Goal: Information Seeking & Learning: Learn about a topic

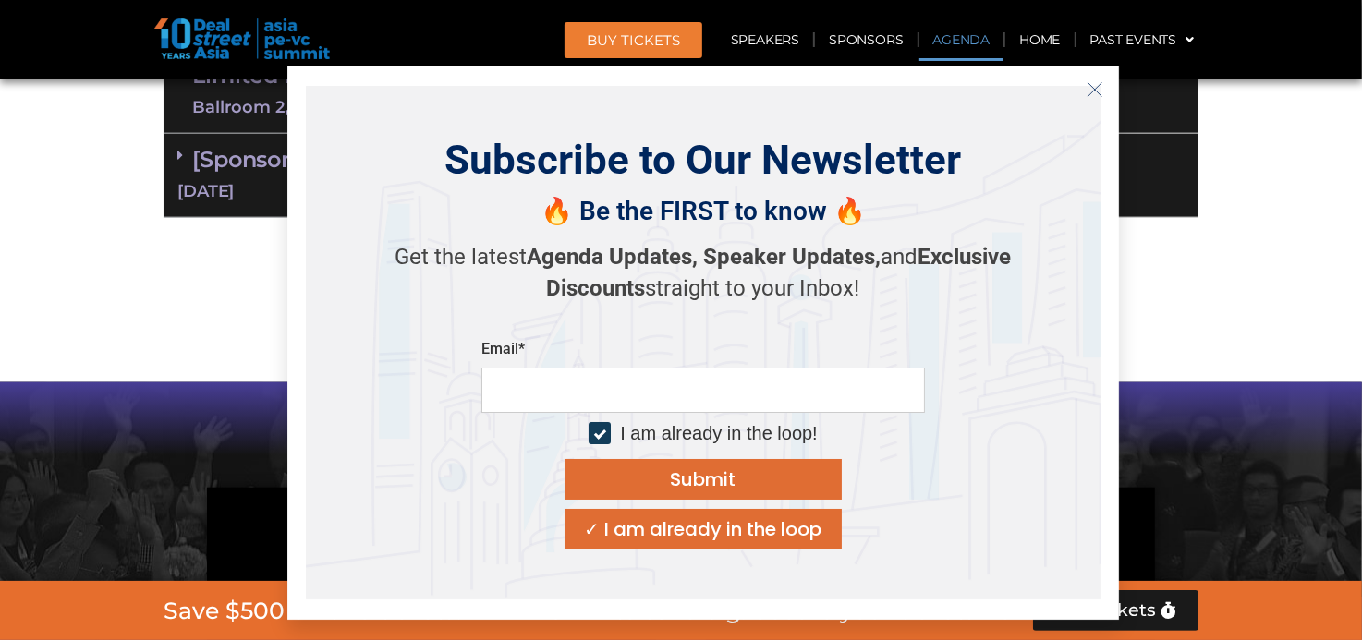
scroll to position [1385, 0]
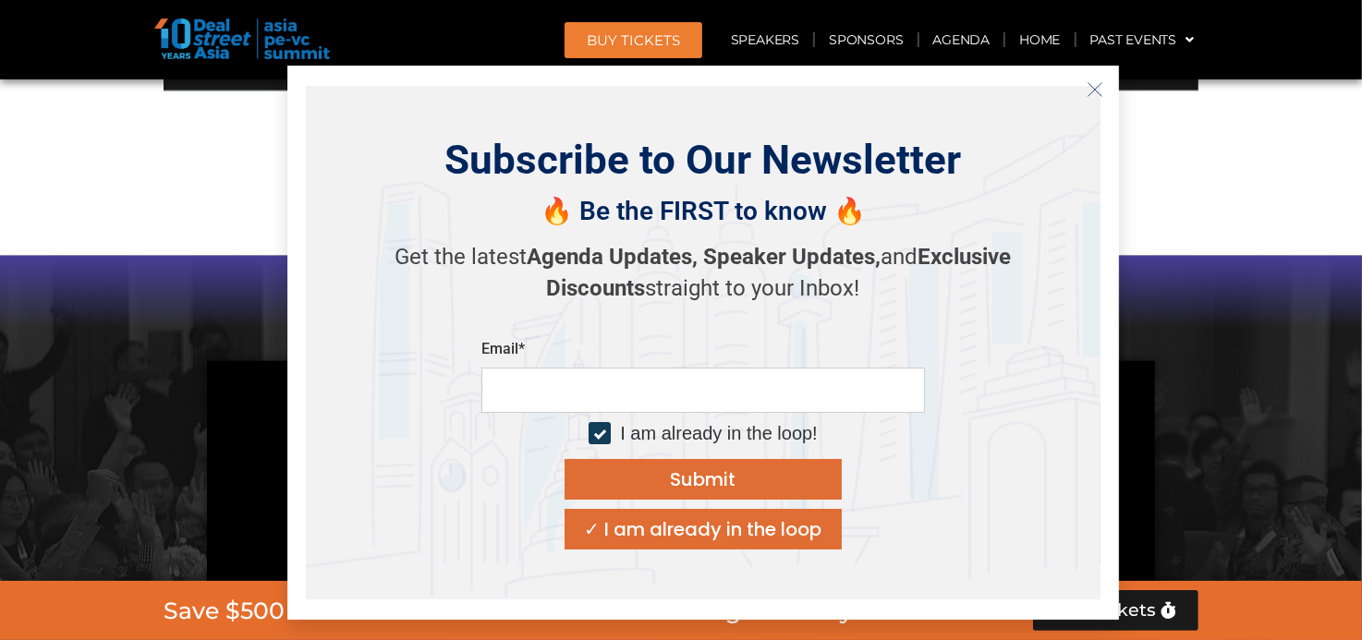
click at [1094, 83] on icon "Close" at bounding box center [1094, 89] width 17 height 17
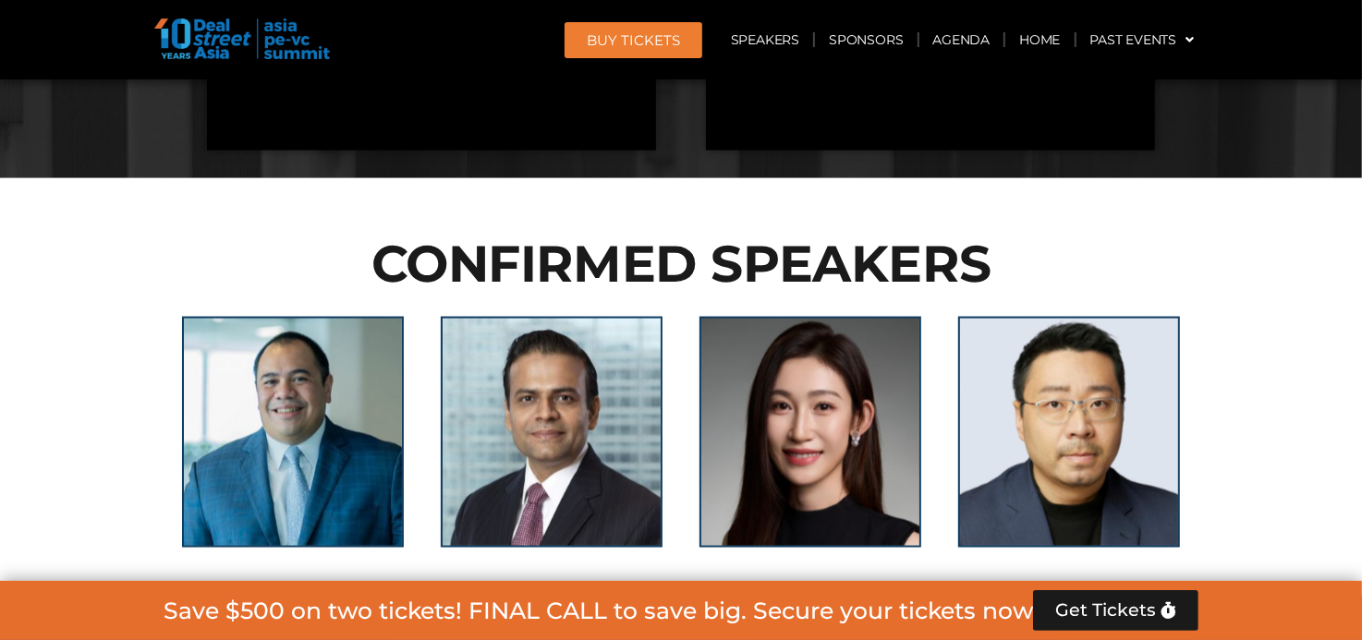
scroll to position [1200, 0]
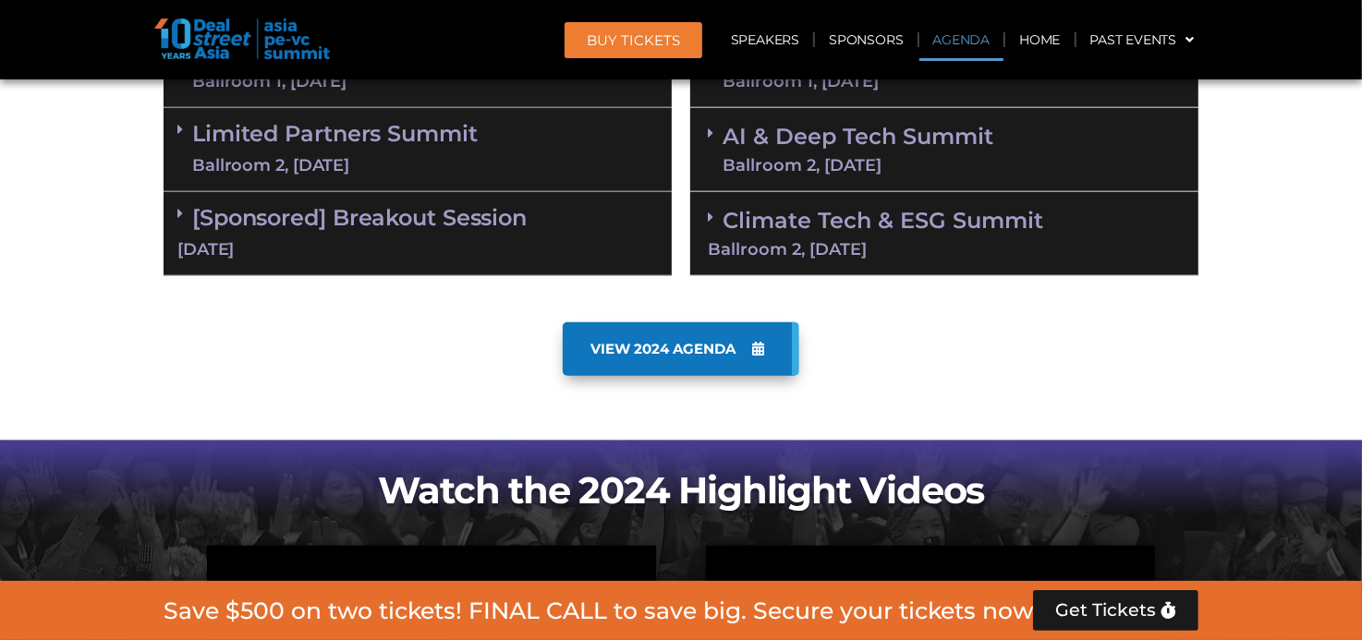
click at [704, 341] on span "VIEW 2024 AGENDA" at bounding box center [662, 349] width 145 height 17
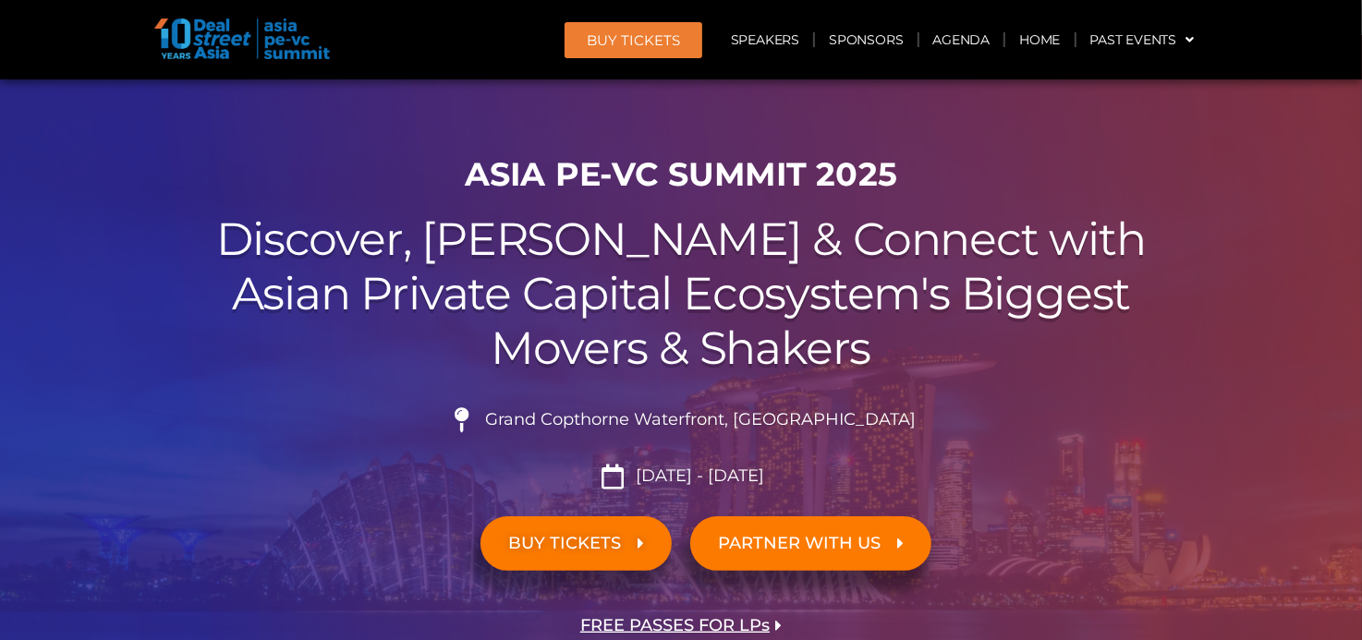
scroll to position [0, 0]
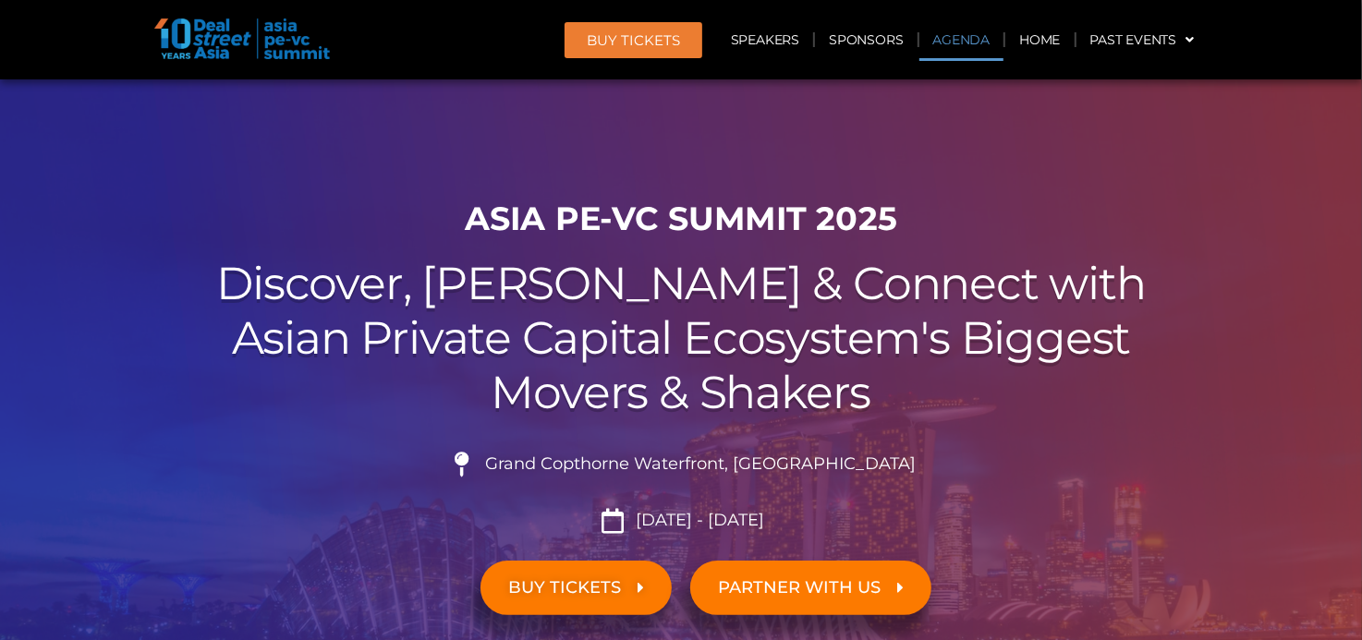
click at [961, 32] on link "Agenda" at bounding box center [961, 39] width 85 height 42
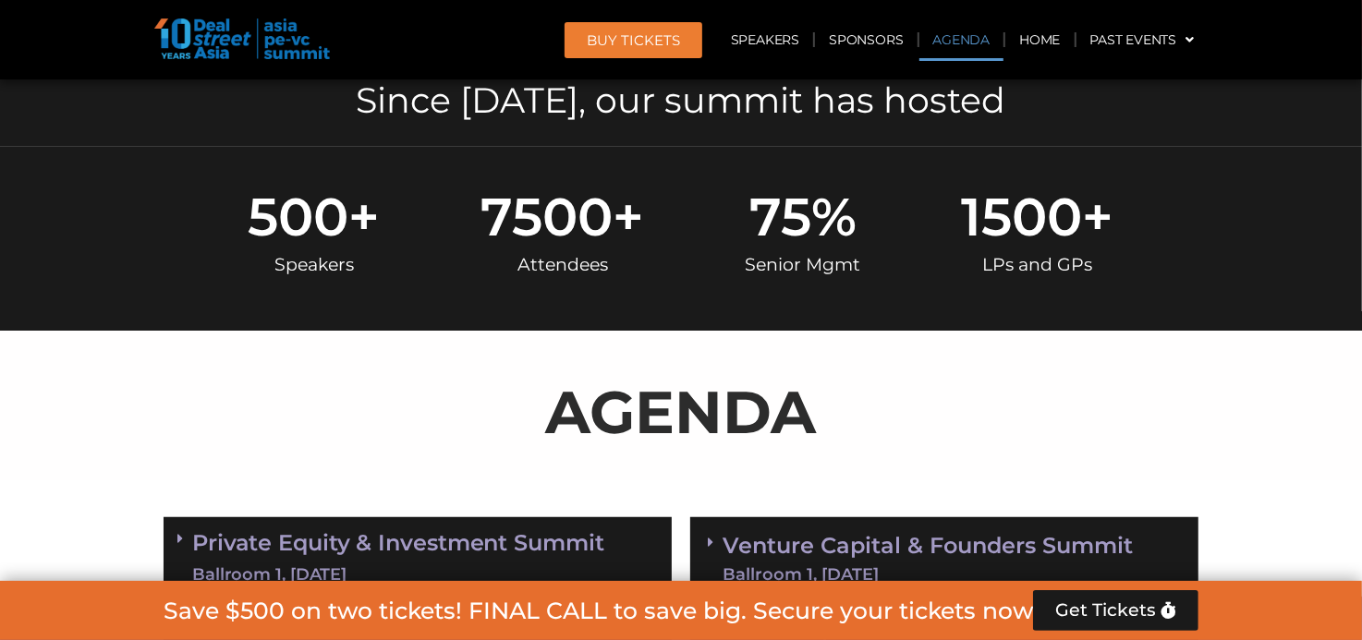
scroll to position [966, 0]
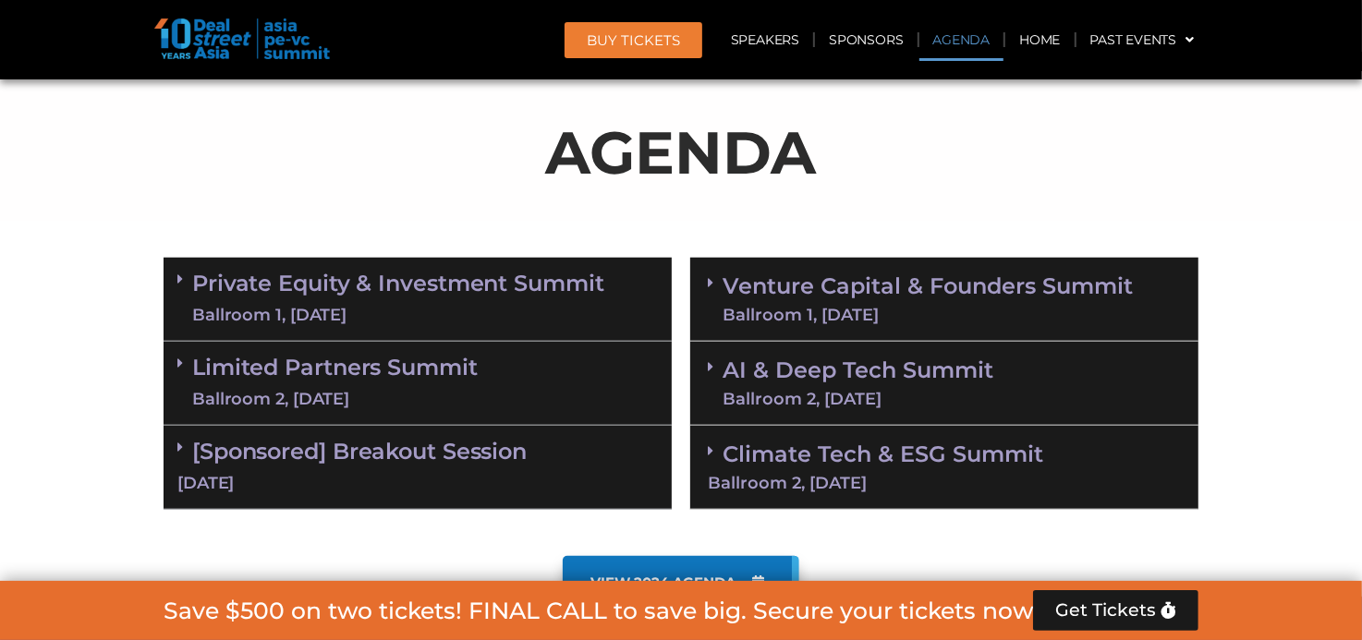
click at [391, 298] on link "Private Equity & Investment Summit Ballroom 1, [DATE]" at bounding box center [398, 299] width 412 height 55
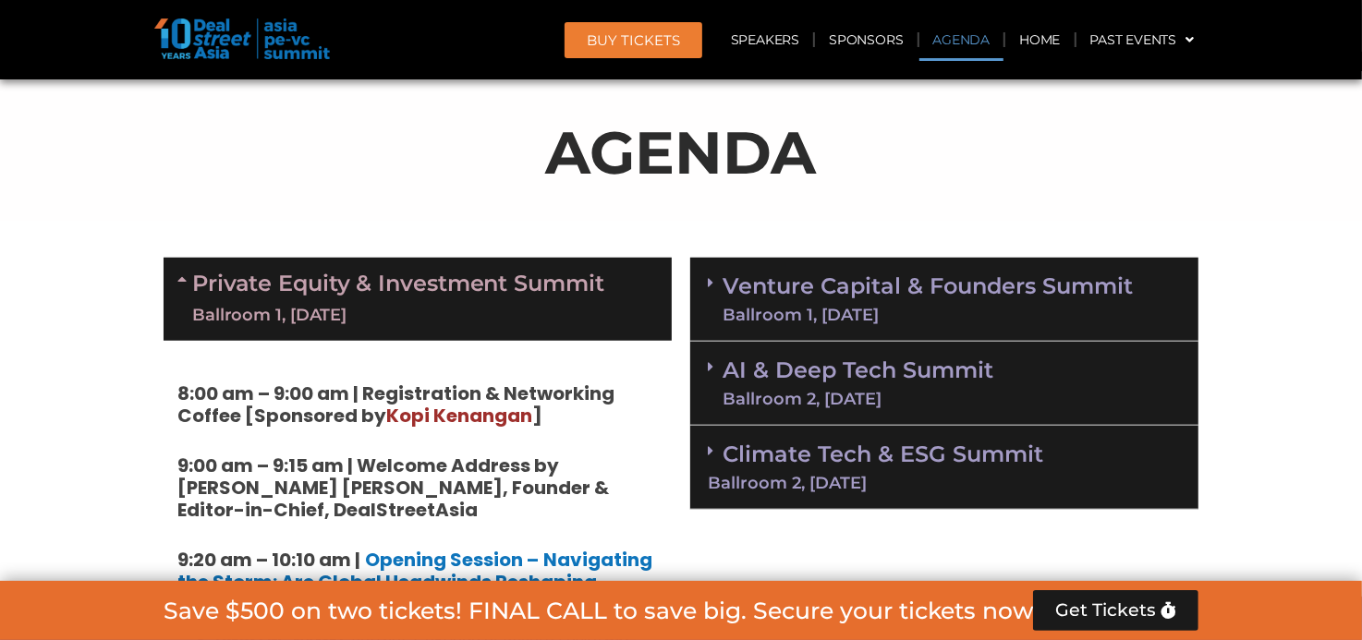
scroll to position [1059, 0]
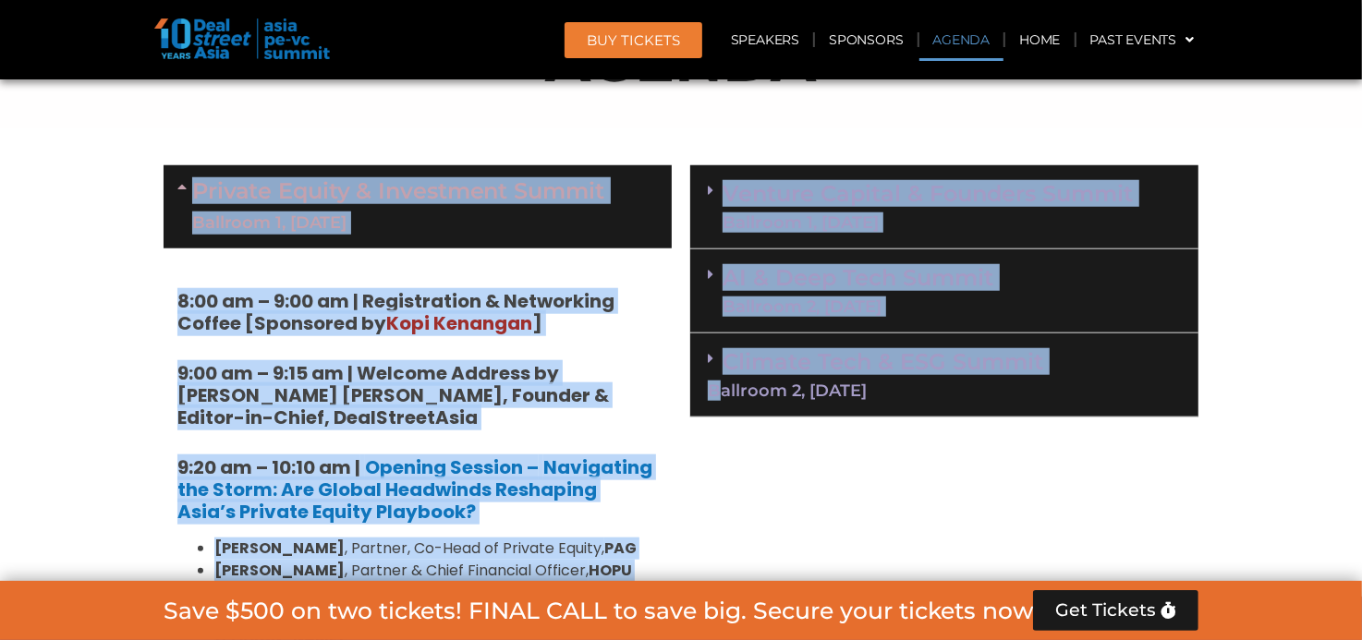
drag, startPoint x: 151, startPoint y: 151, endPoint x: 723, endPoint y: 457, distance: 648.4
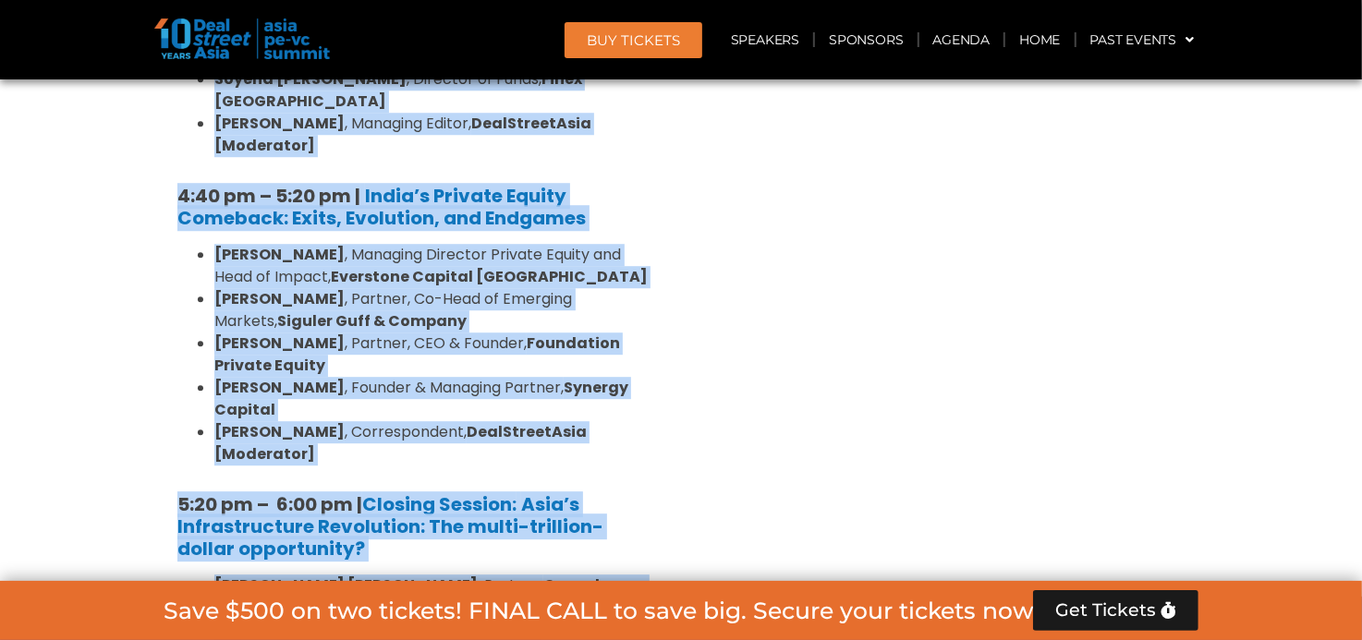
scroll to position [3275, 0]
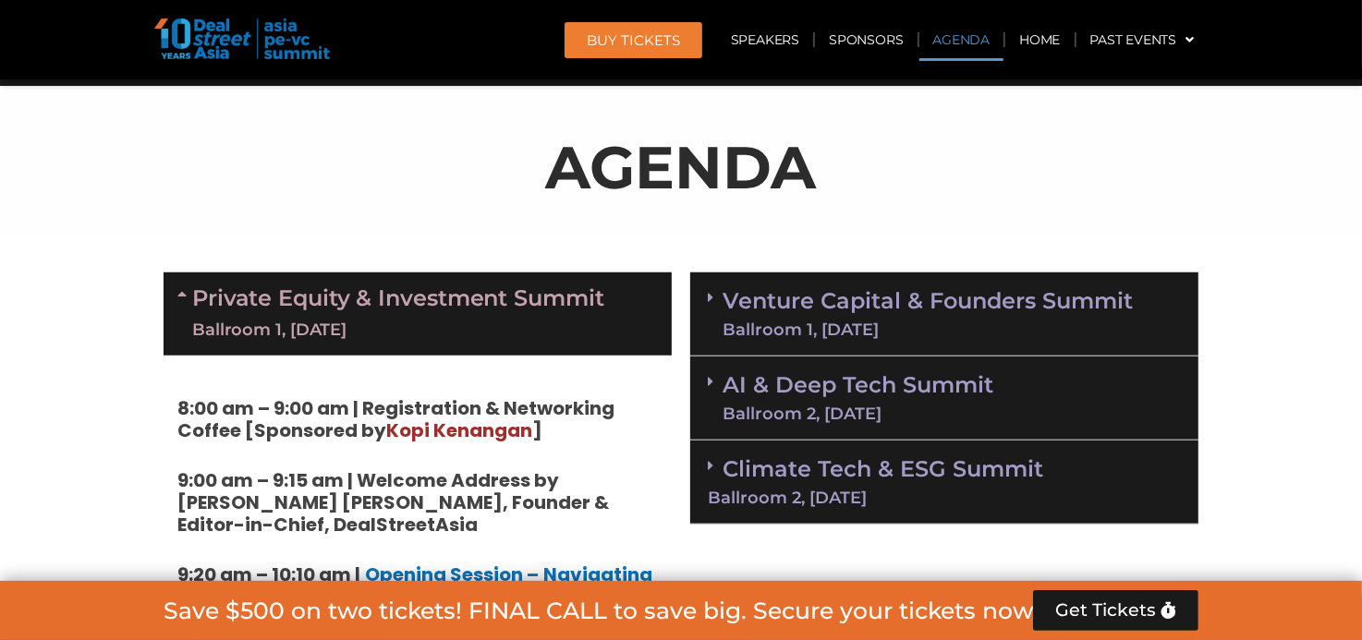
scroll to position [1059, 0]
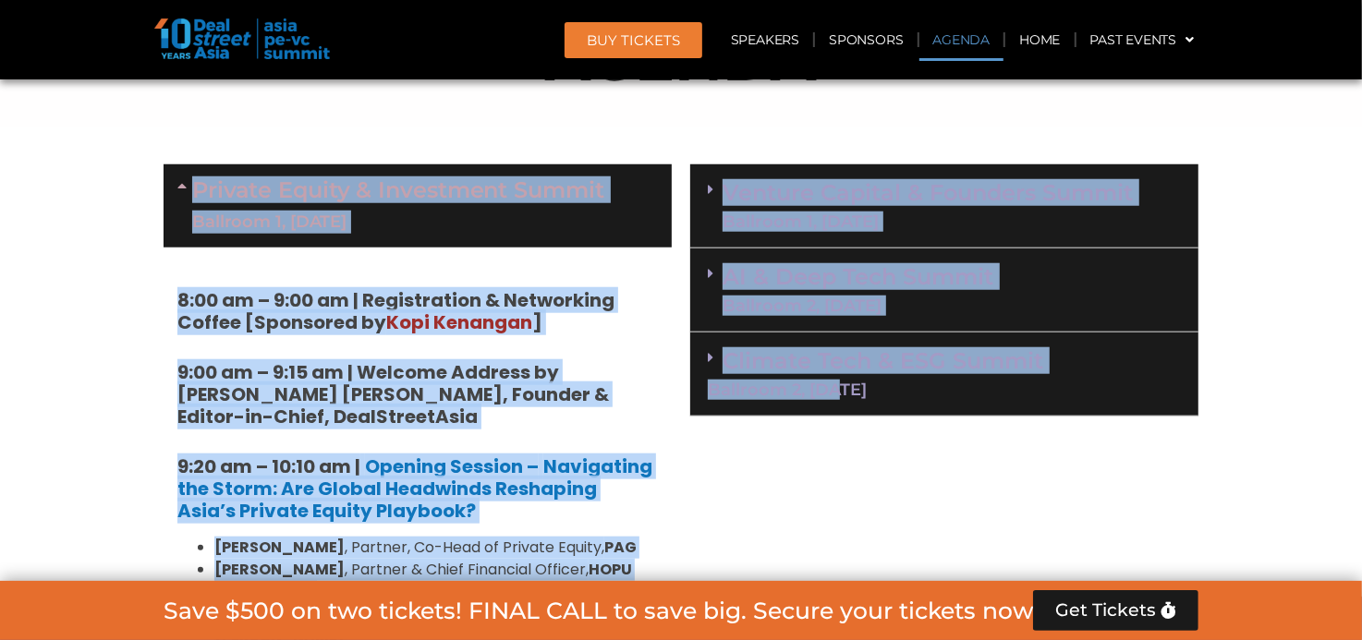
drag, startPoint x: 157, startPoint y: 193, endPoint x: 827, endPoint y: 497, distance: 735.4
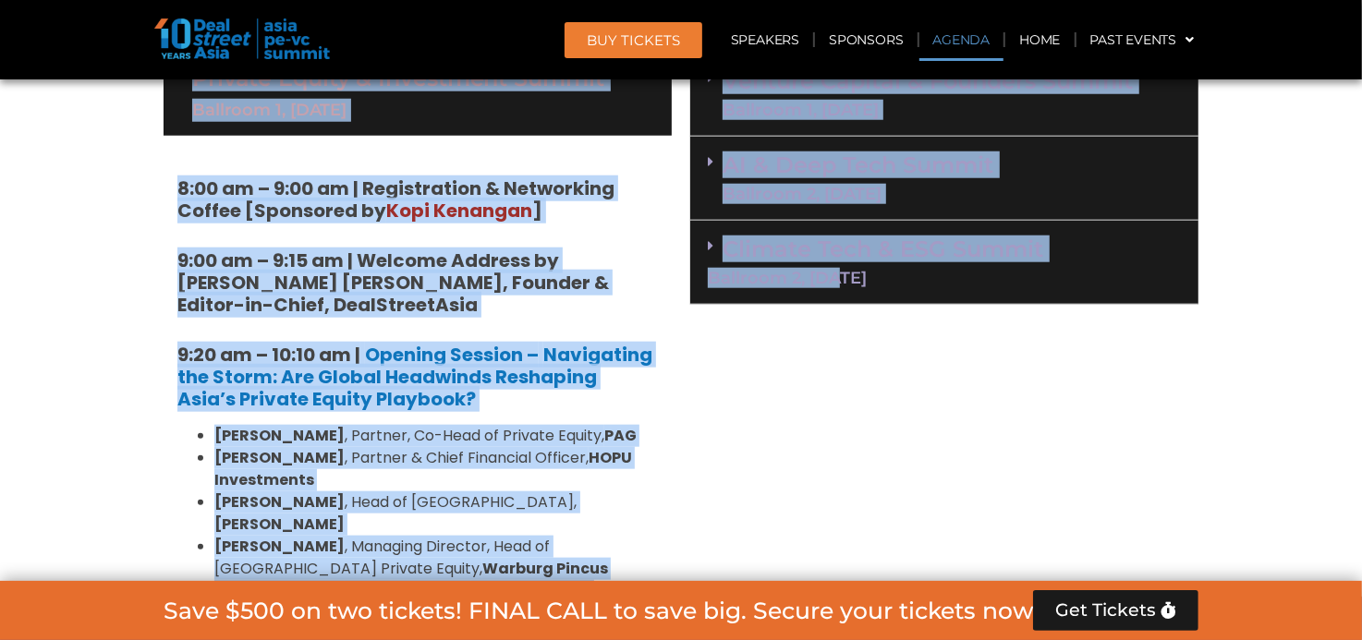
scroll to position [1152, 0]
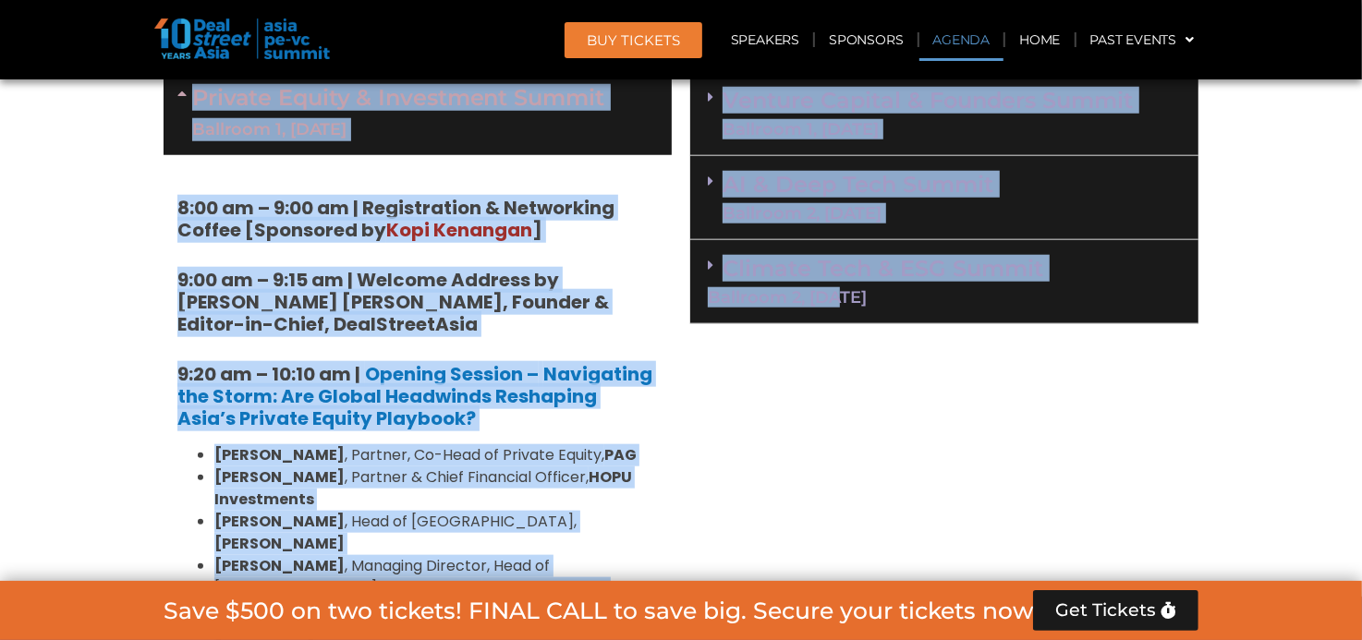
click at [875, 296] on div "Ballroom 2, [DATE]" at bounding box center [944, 297] width 473 height 17
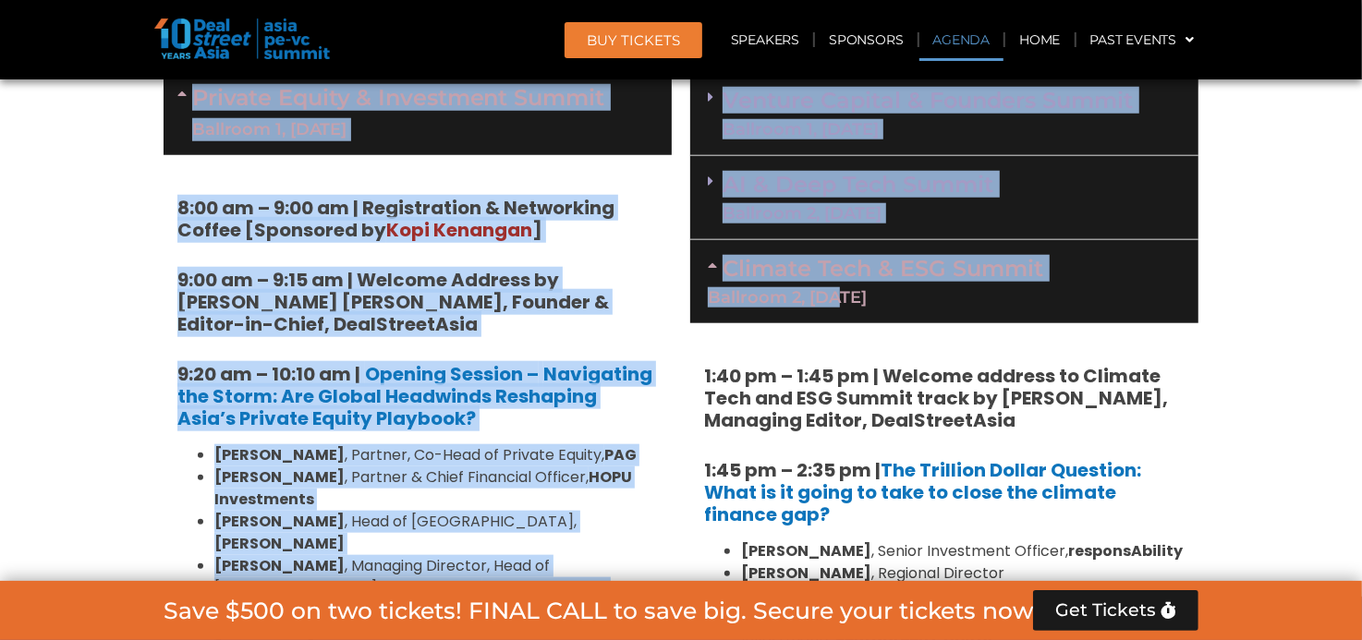
click at [707, 263] on div "Climate Tech & ESG Summit Ballroom 2, [DATE]" at bounding box center [944, 281] width 508 height 83
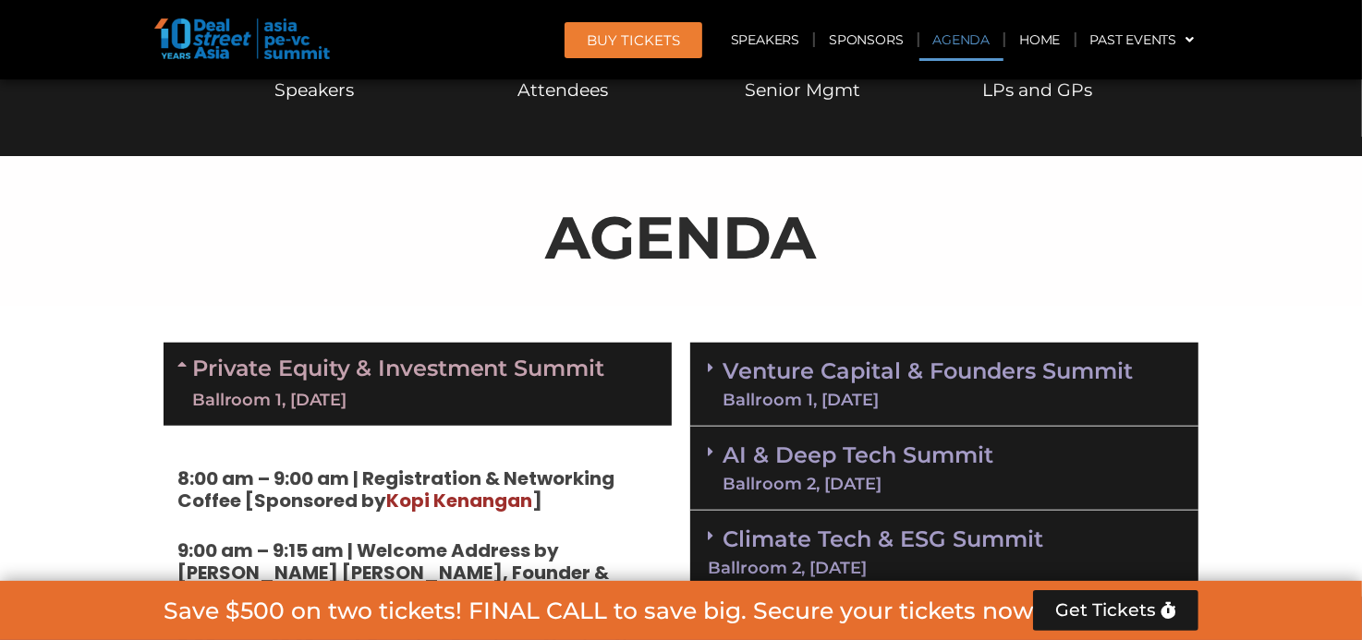
scroll to position [875, 0]
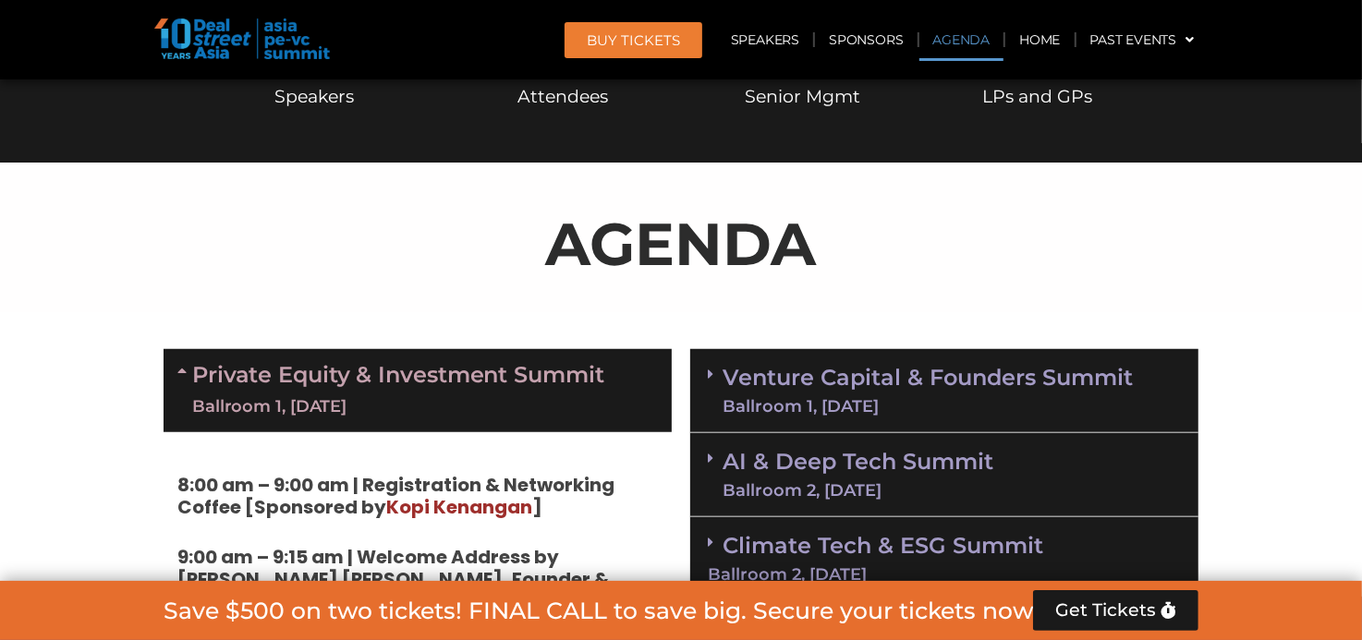
drag, startPoint x: 152, startPoint y: 333, endPoint x: 183, endPoint y: 344, distance: 32.1
drag, startPoint x: 550, startPoint y: 235, endPoint x: 1029, endPoint y: 573, distance: 586.6
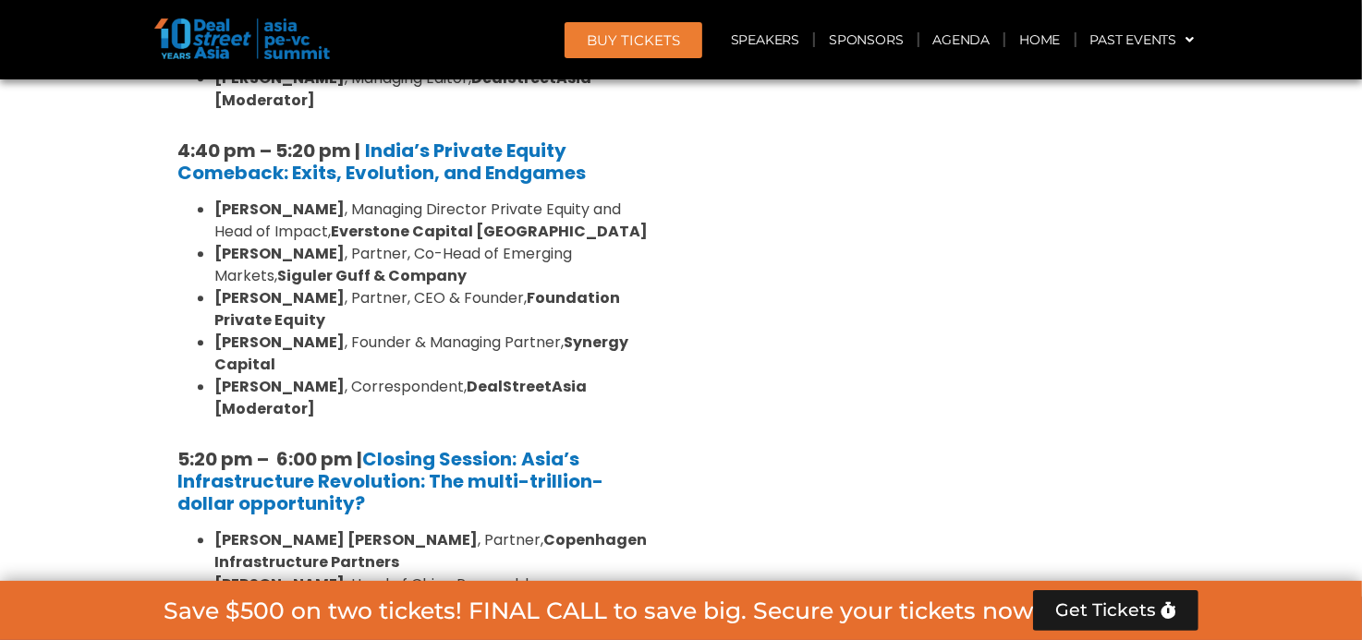
scroll to position [3738, 0]
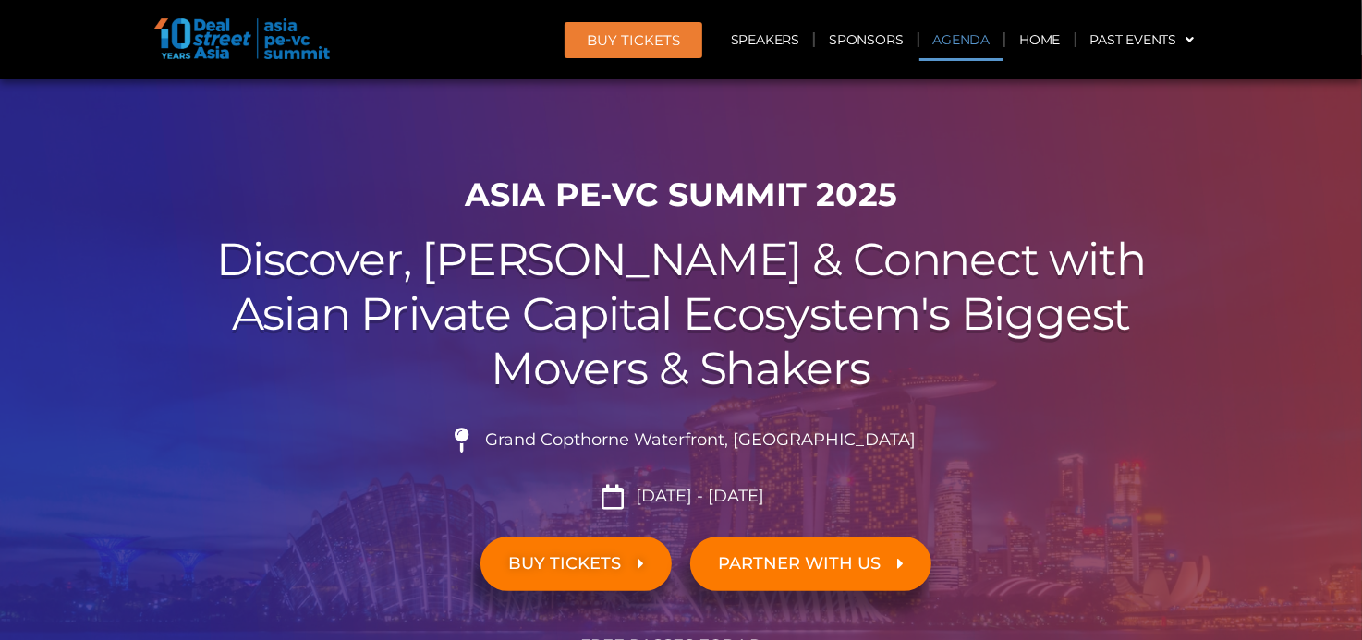
click at [960, 33] on link "Agenda" at bounding box center [961, 39] width 85 height 42
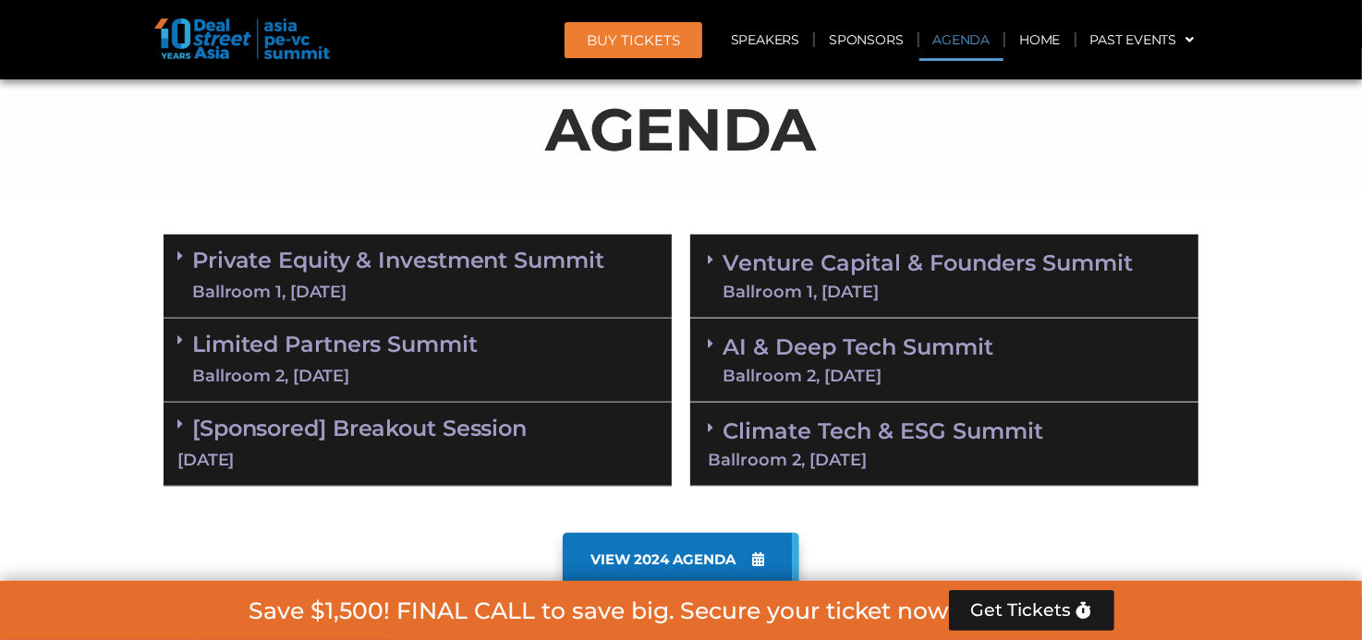
scroll to position [966, 0]
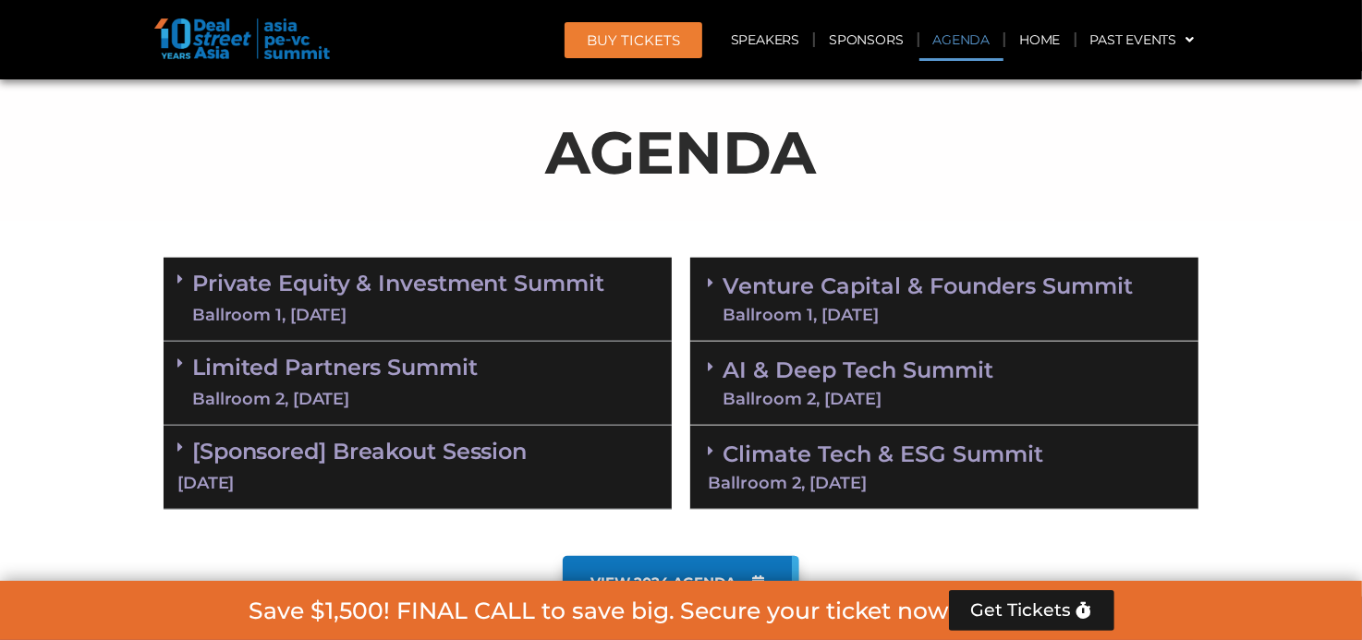
click at [199, 284] on link "Private Equity & Investment Summit Ballroom 1, [DATE]" at bounding box center [398, 299] width 412 height 55
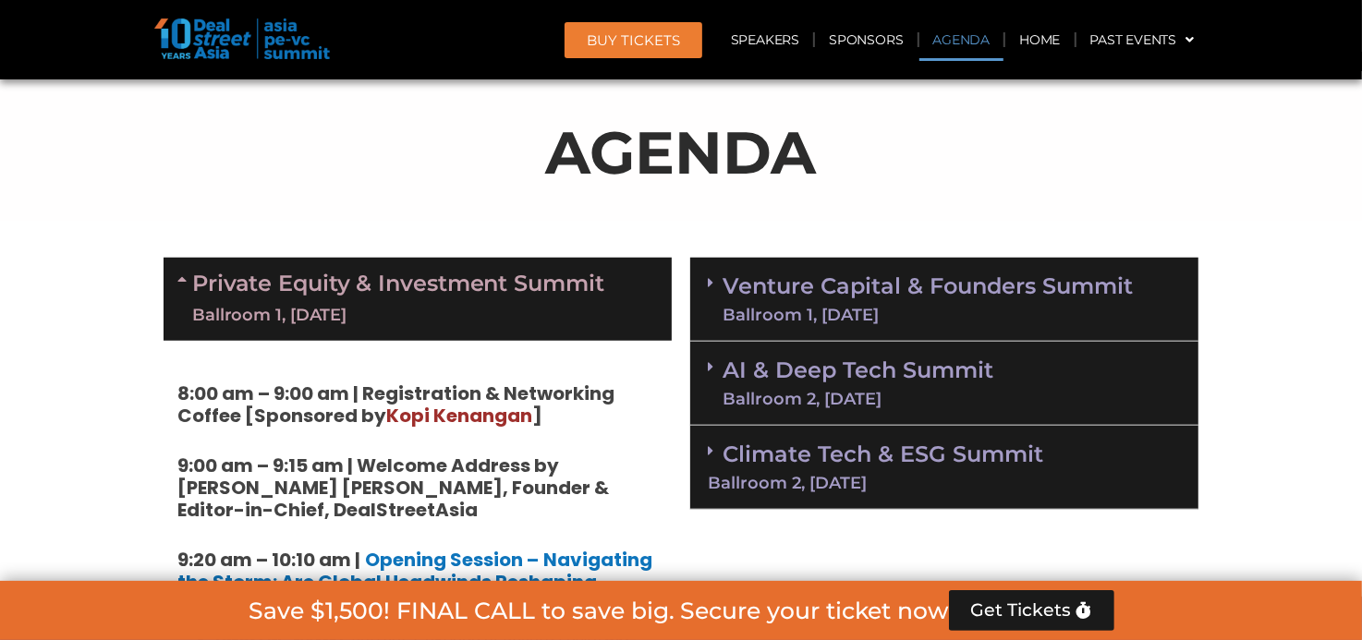
drag, startPoint x: 557, startPoint y: 145, endPoint x: 923, endPoint y: 552, distance: 547.5
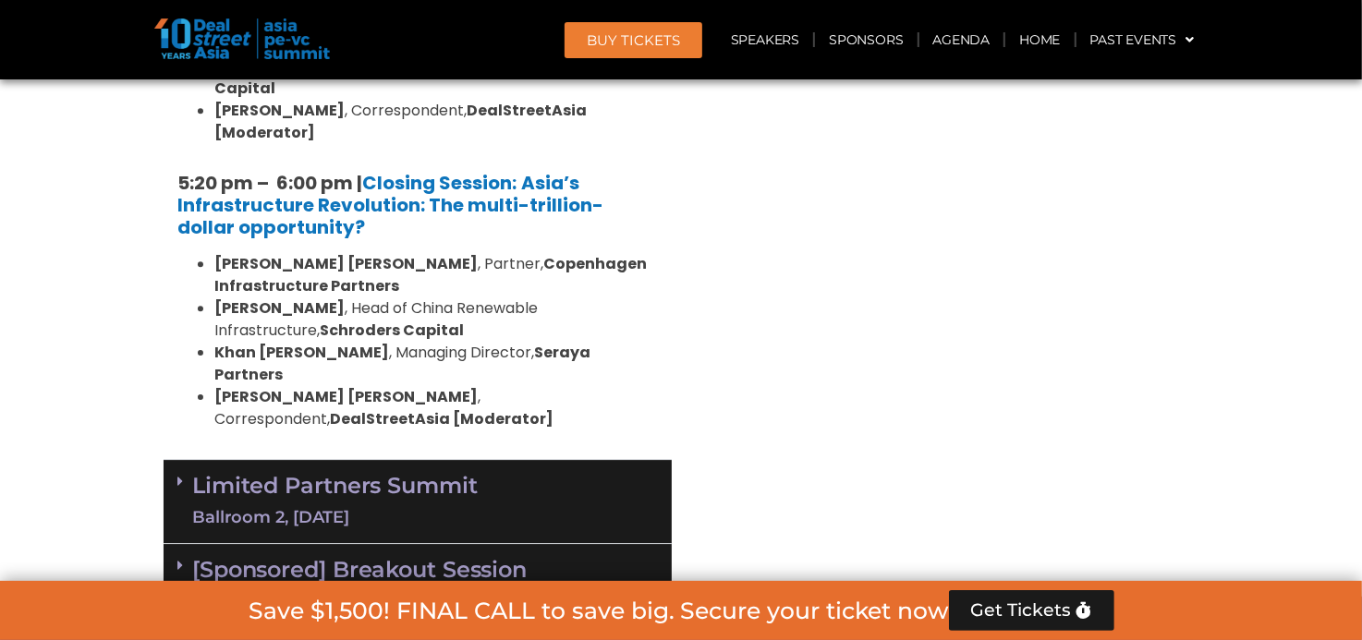
scroll to position [3645, 0]
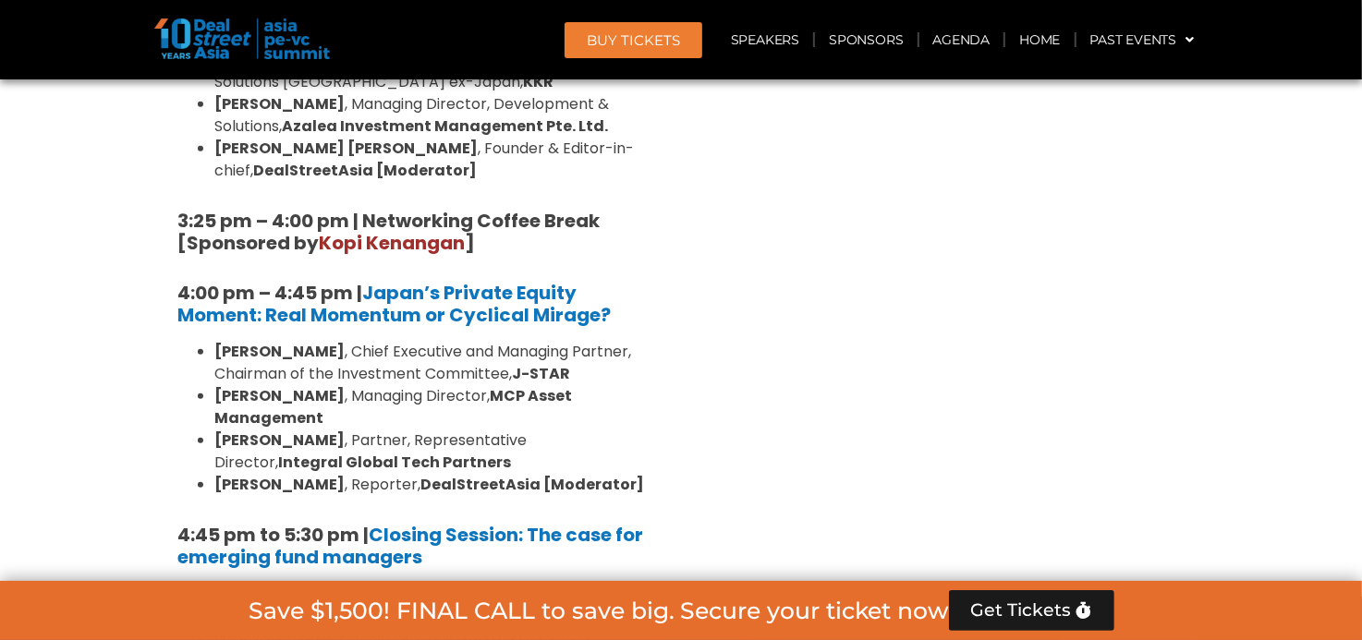
scroll to position [5769, 0]
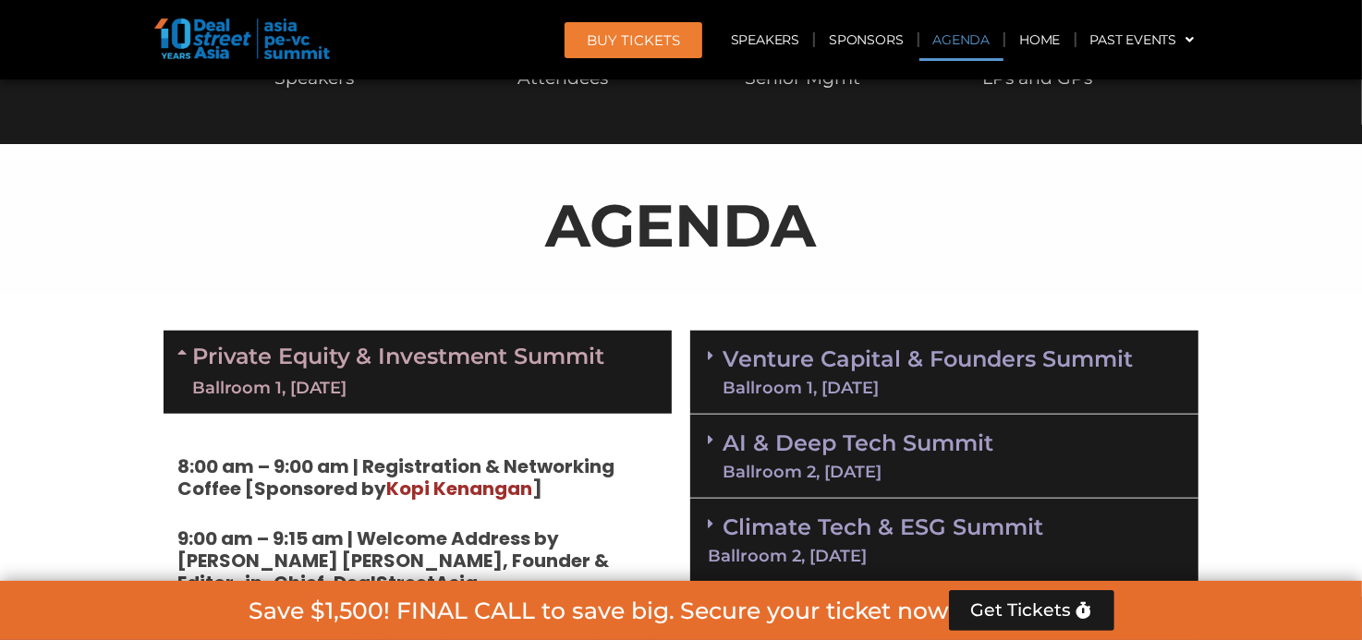
scroll to position [966, 0]
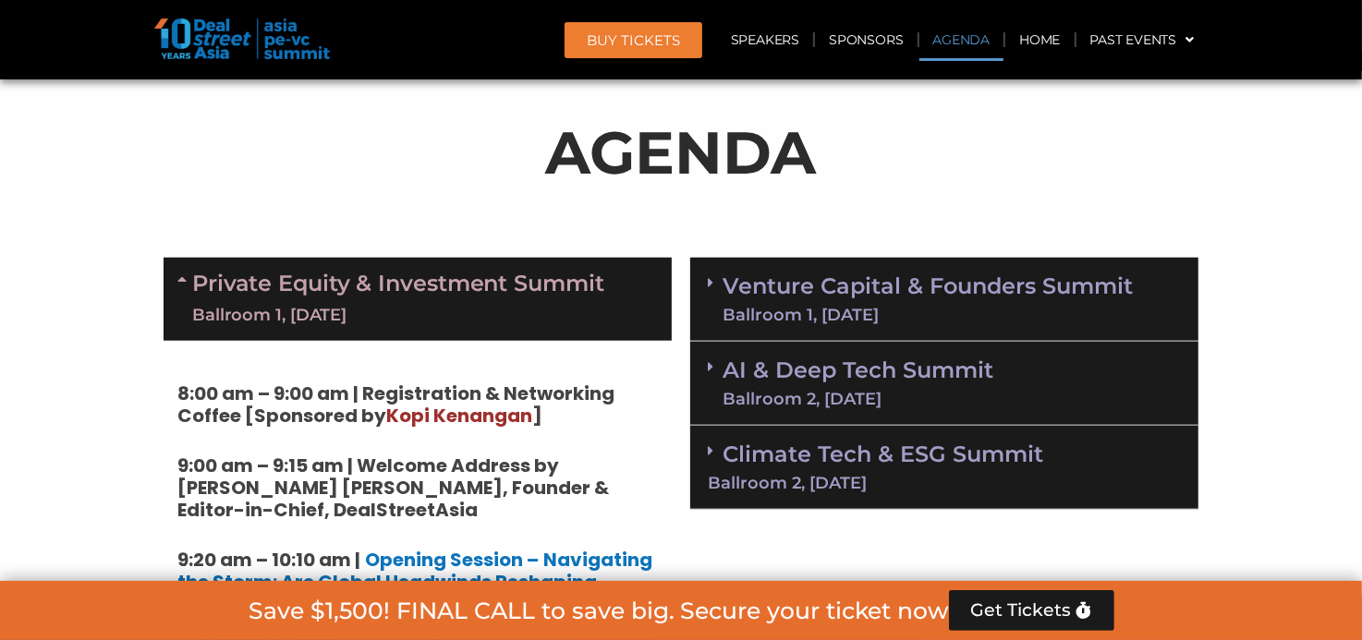
drag, startPoint x: 544, startPoint y: 143, endPoint x: 900, endPoint y: 530, distance: 525.6
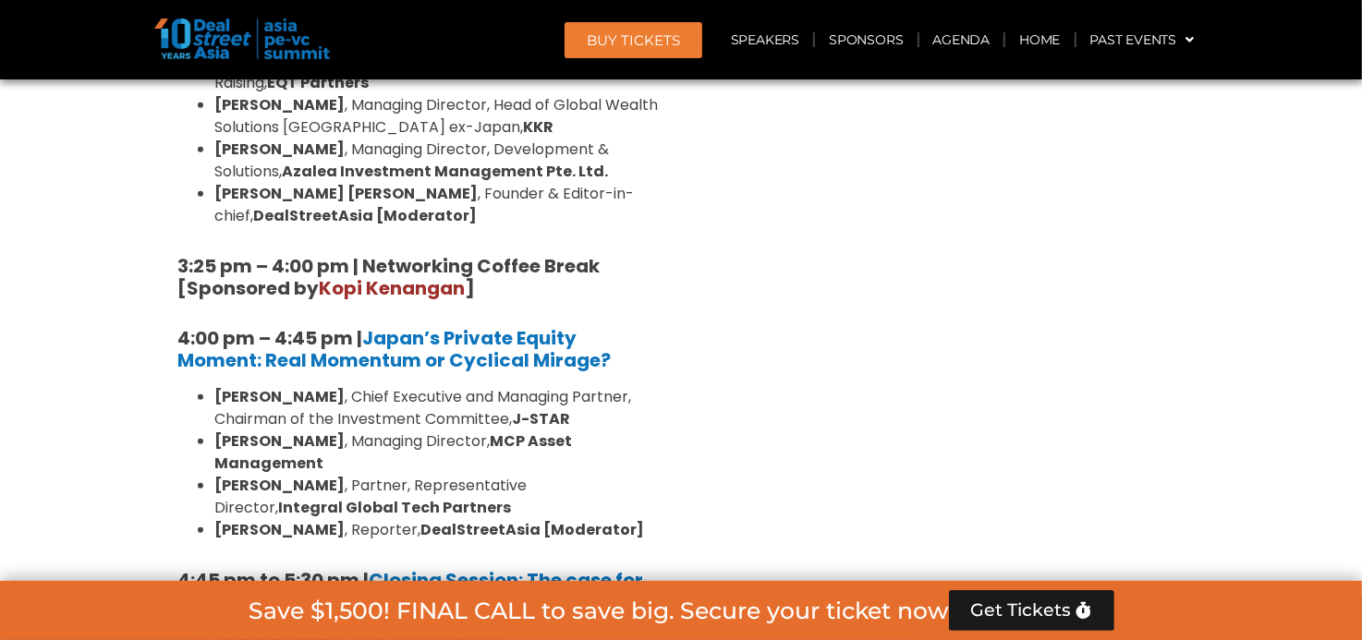
scroll to position [5585, 0]
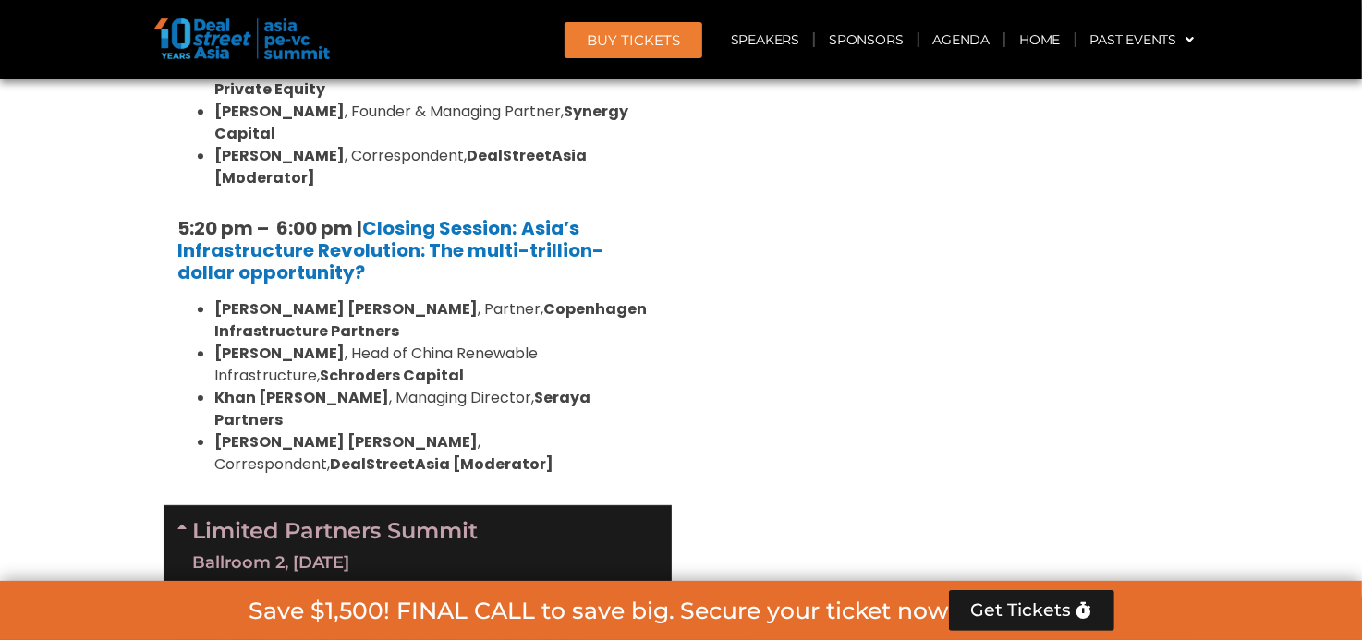
scroll to position [3645, 0]
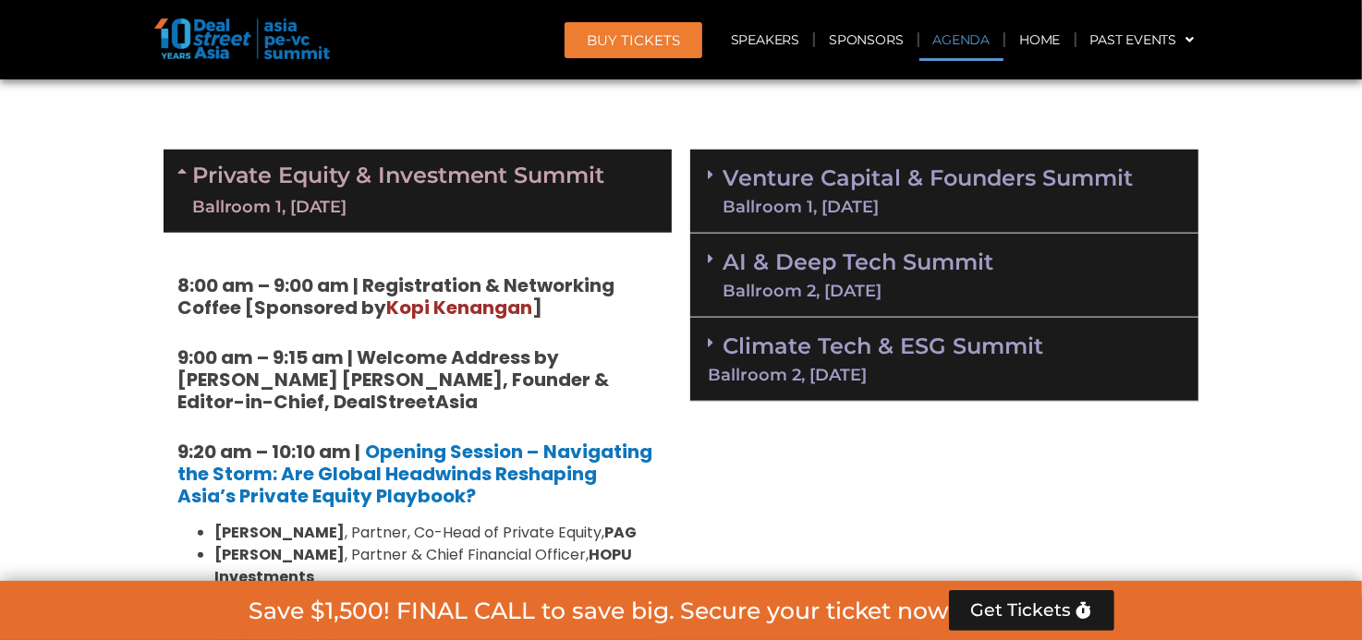
scroll to position [1059, 0]
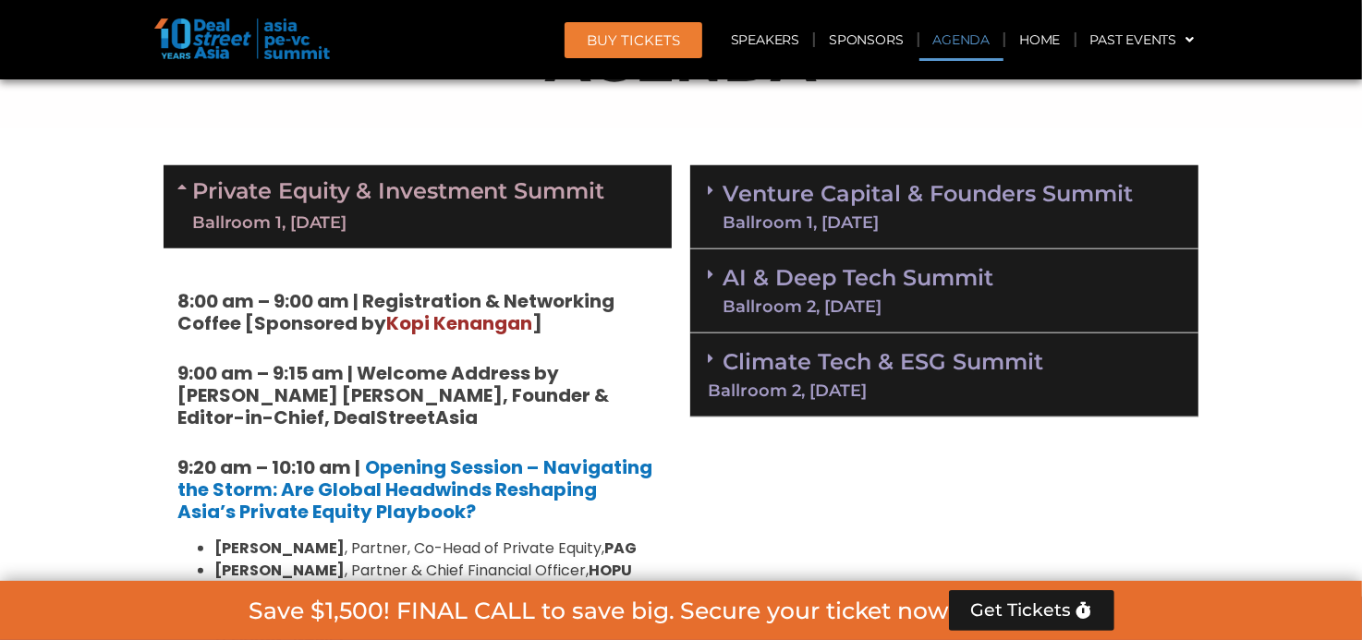
click at [177, 193] on span at bounding box center [184, 206] width 15 height 55
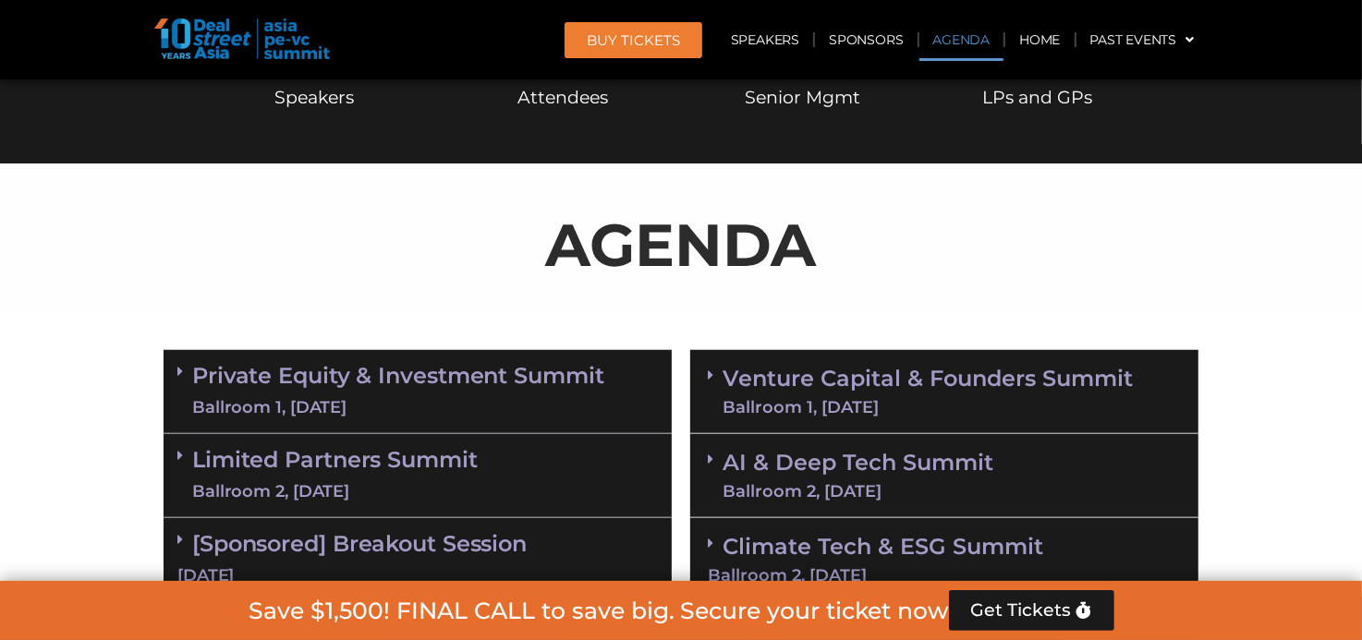
scroll to position [966, 0]
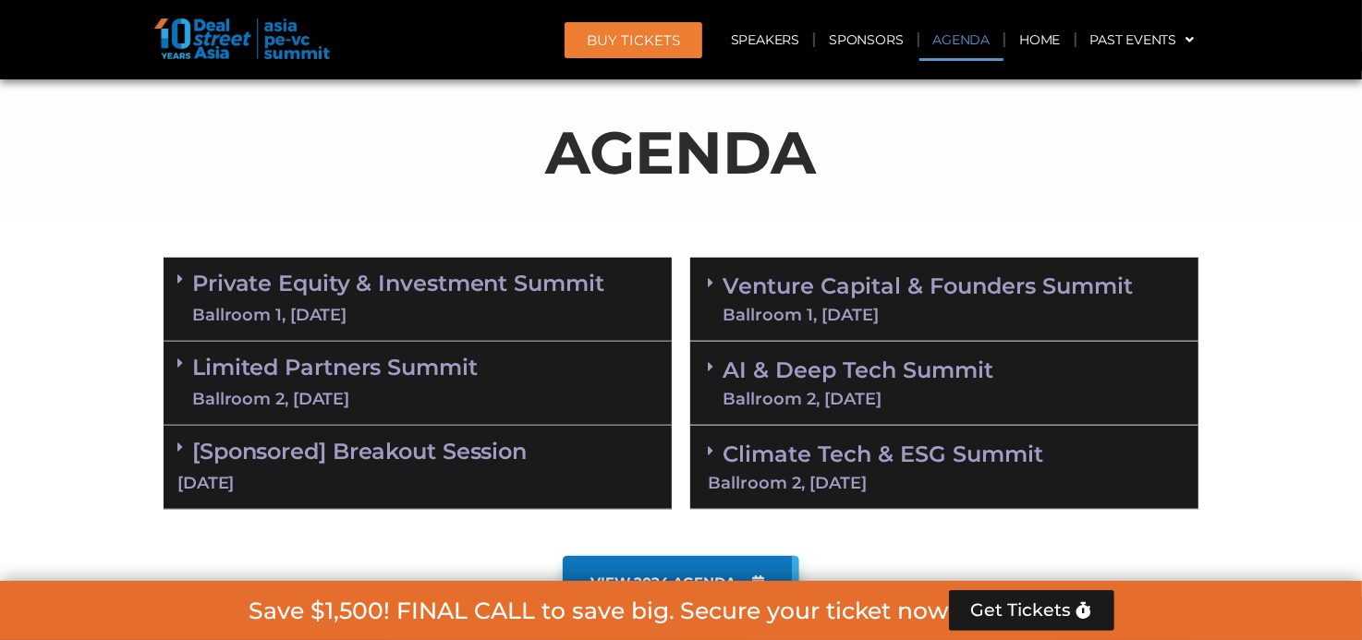
click at [709, 275] on icon at bounding box center [711, 282] width 6 height 15
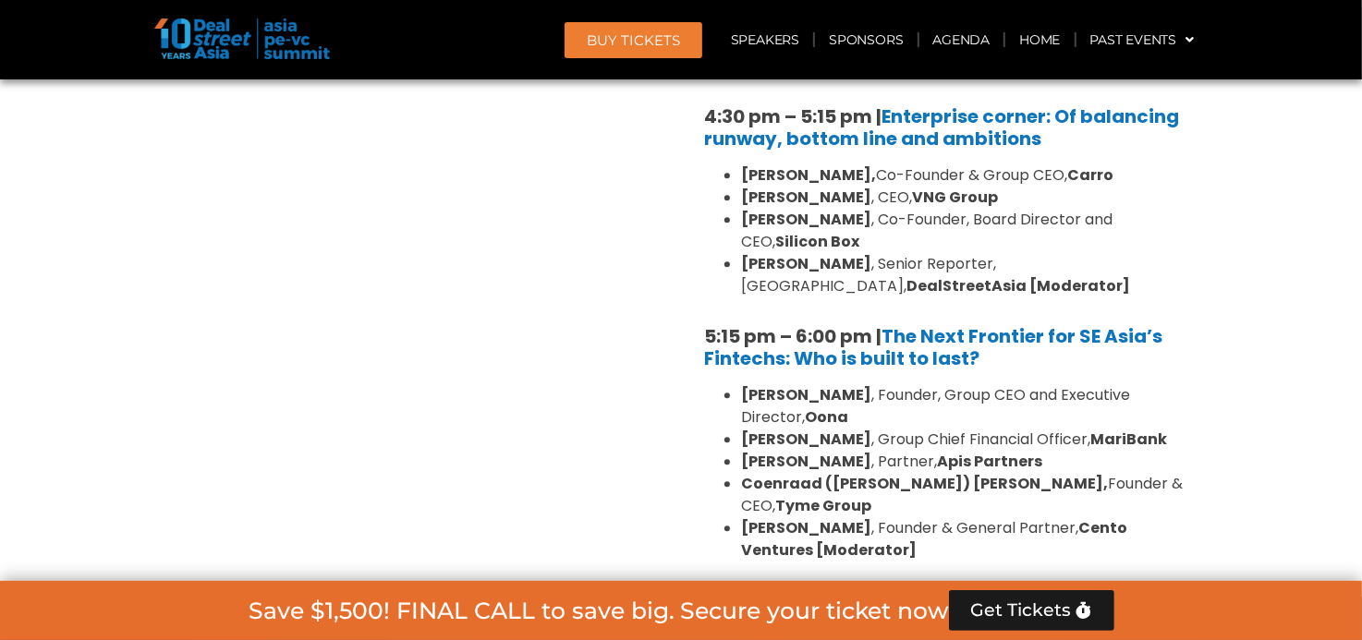
scroll to position [3368, 0]
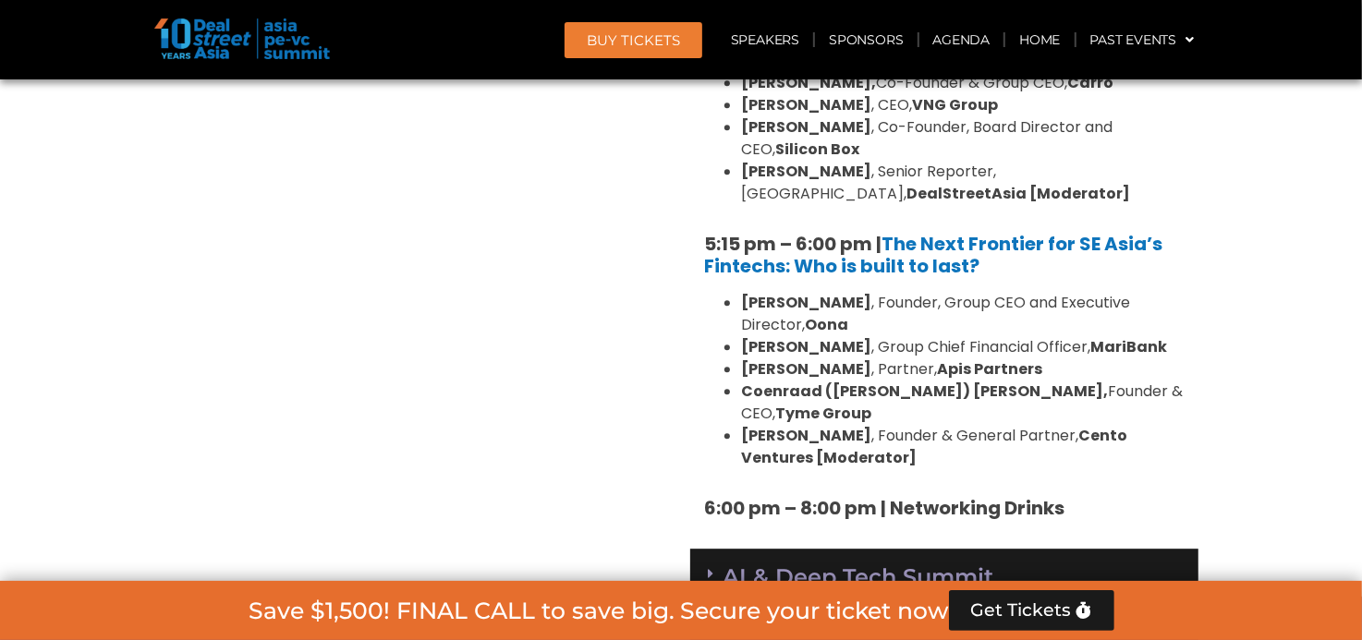
click at [712, 566] on icon at bounding box center [711, 573] width 6 height 15
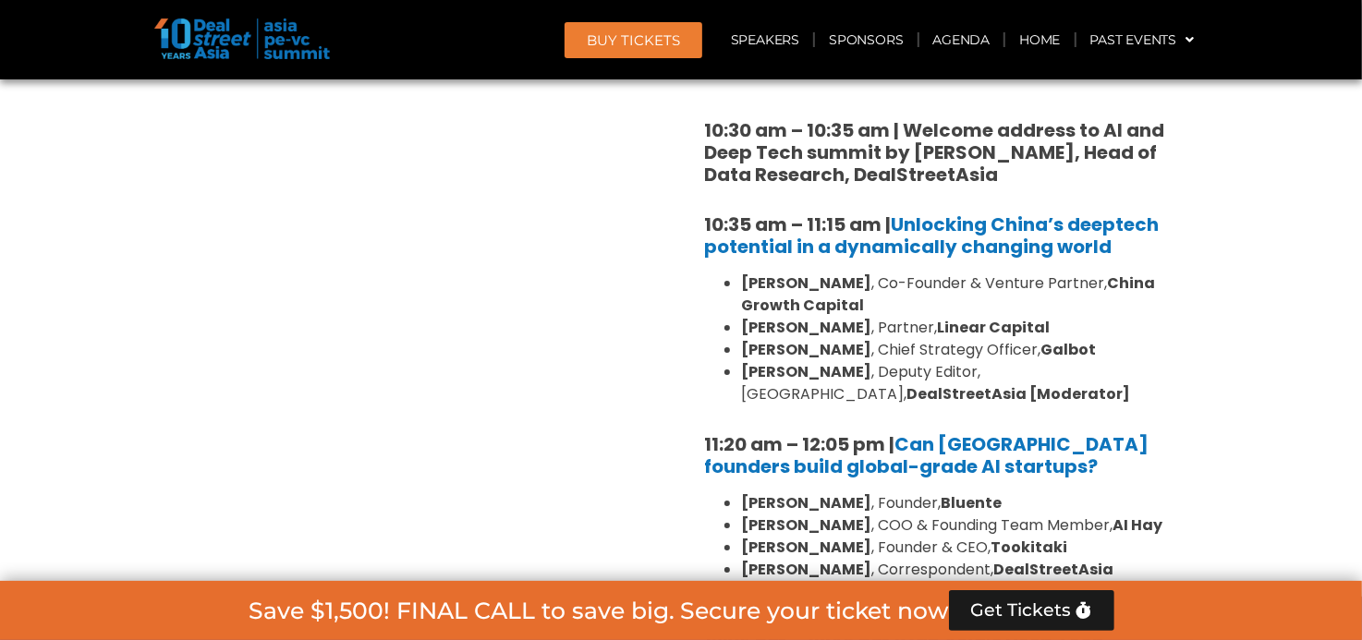
scroll to position [4384, 0]
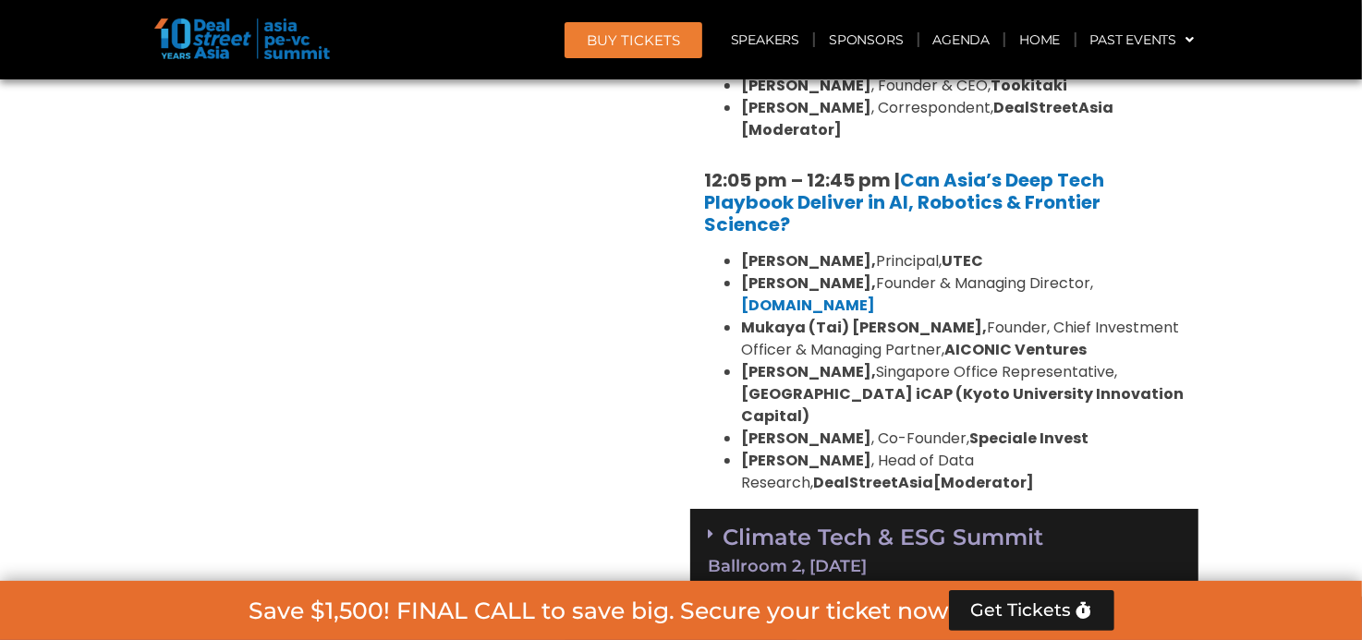
click at [712, 526] on icon at bounding box center [711, 533] width 6 height 15
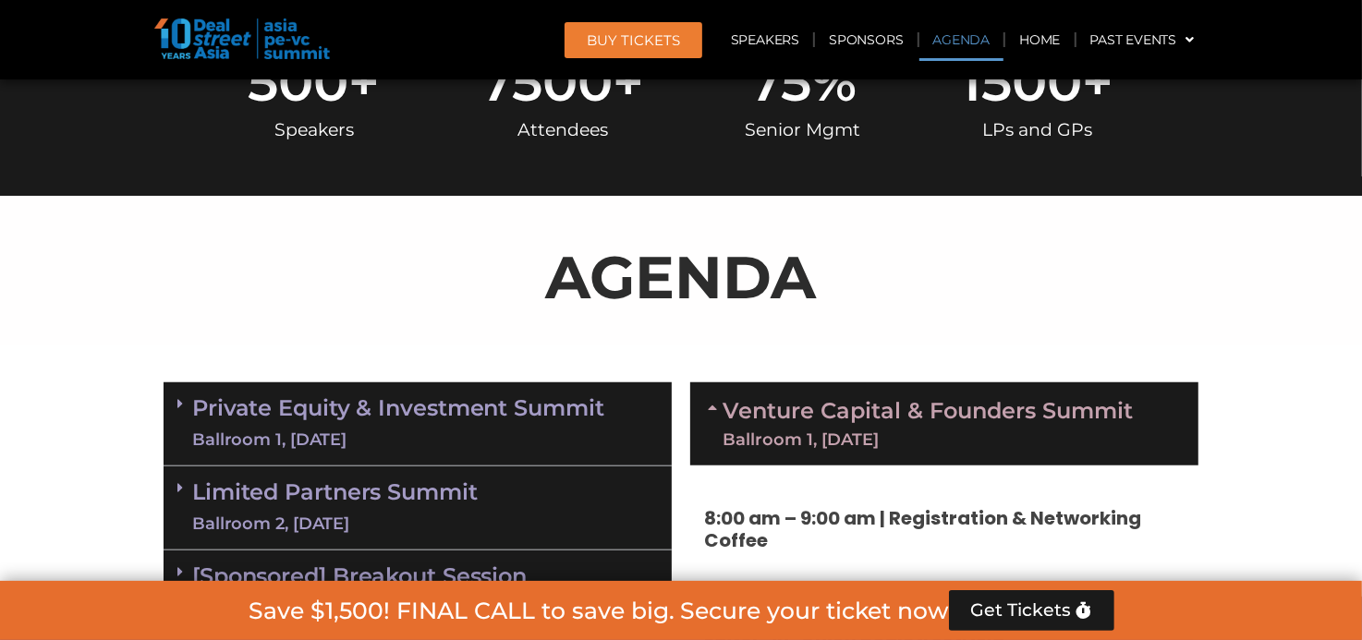
scroll to position [874, 0]
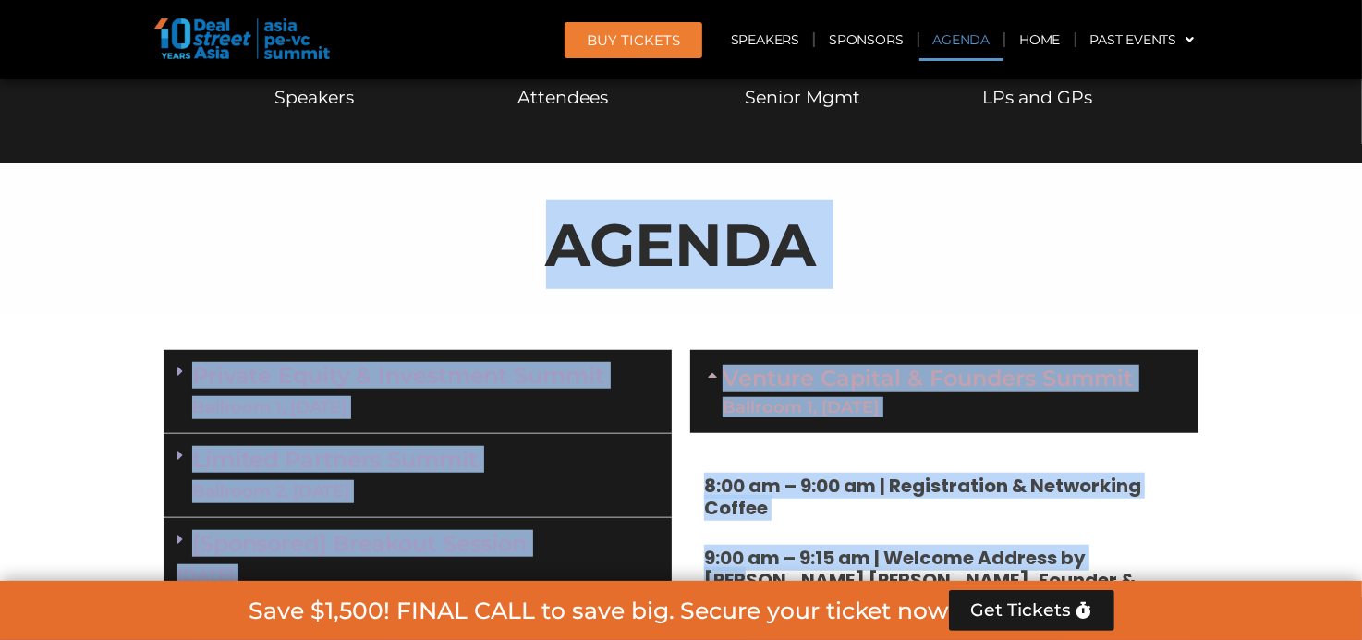
drag, startPoint x: 547, startPoint y: 233, endPoint x: 1173, endPoint y: 549, distance: 701.4
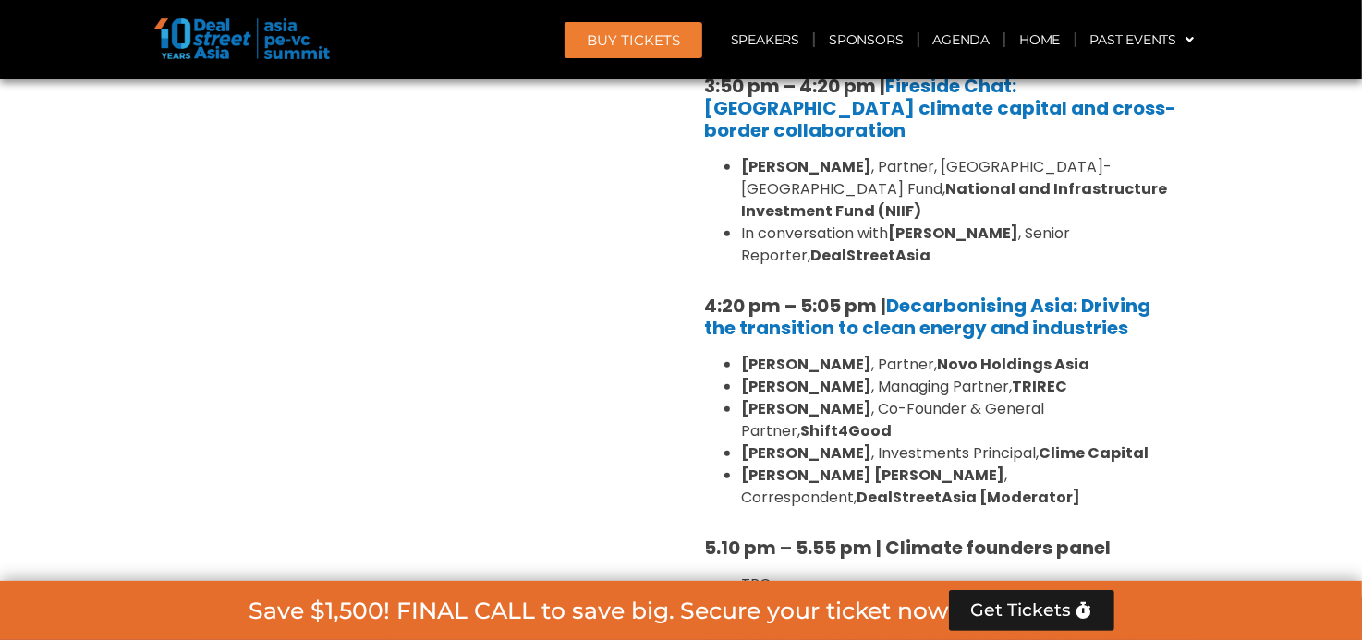
scroll to position [5585, 0]
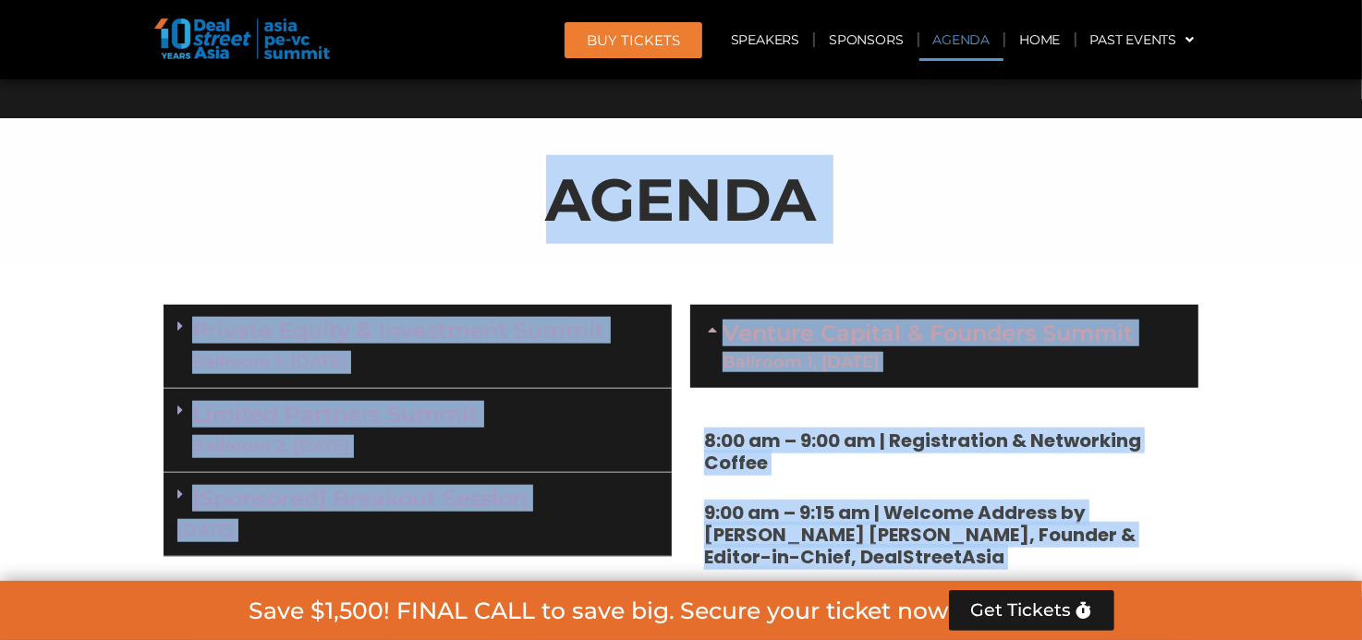
scroll to position [874, 0]
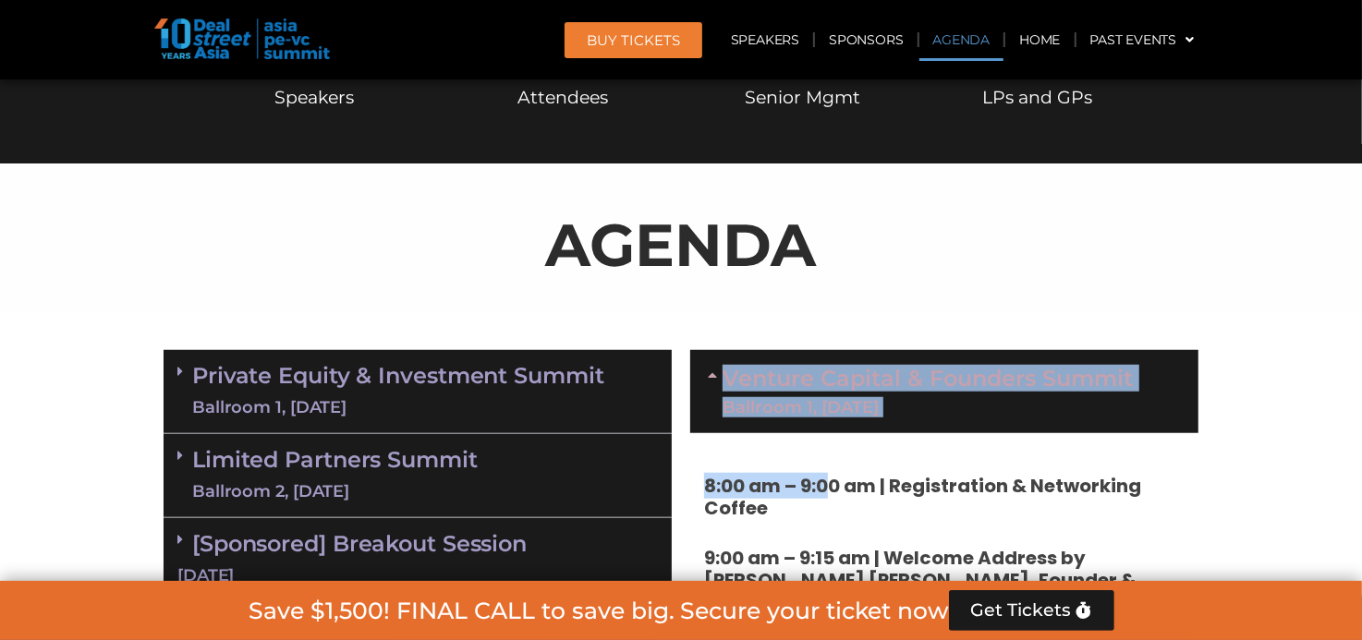
drag, startPoint x: 698, startPoint y: 343, endPoint x: 827, endPoint y: 479, distance: 187.5
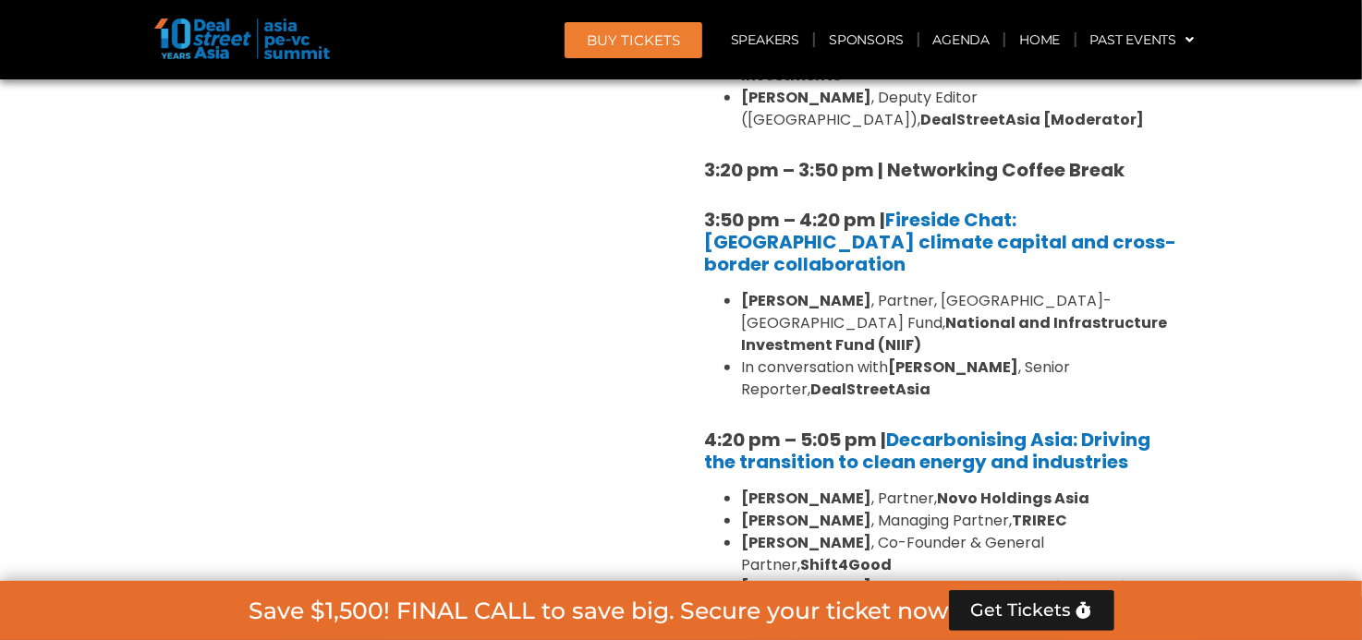
scroll to position [5585, 0]
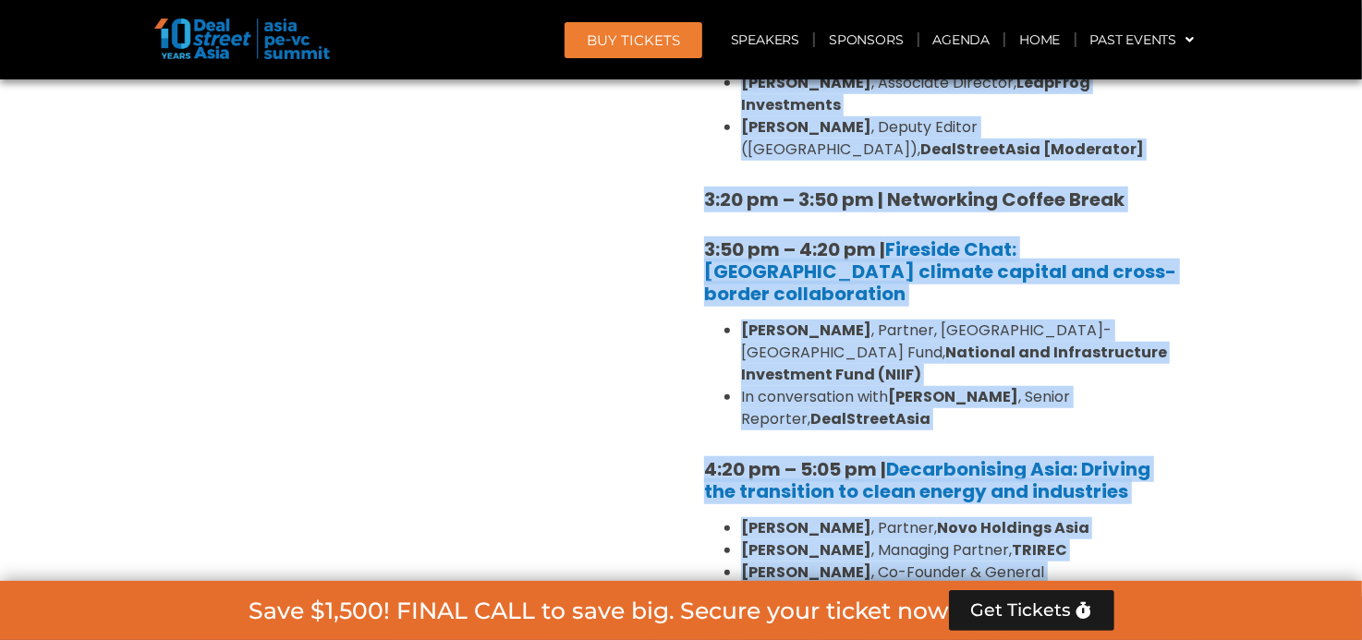
drag, startPoint x: 1137, startPoint y: 449, endPoint x: 1005, endPoint y: 444, distance: 132.2
